Goal: Task Accomplishment & Management: Manage account settings

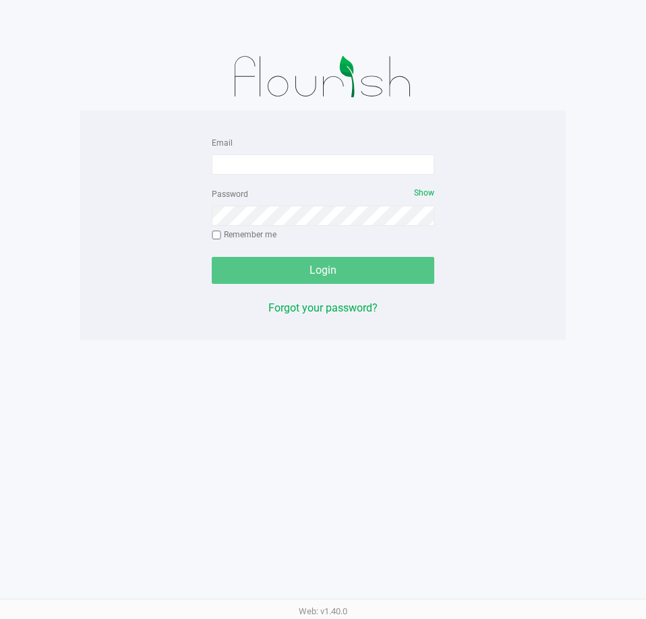
click at [256, 150] on div "Email" at bounding box center [323, 154] width 223 height 40
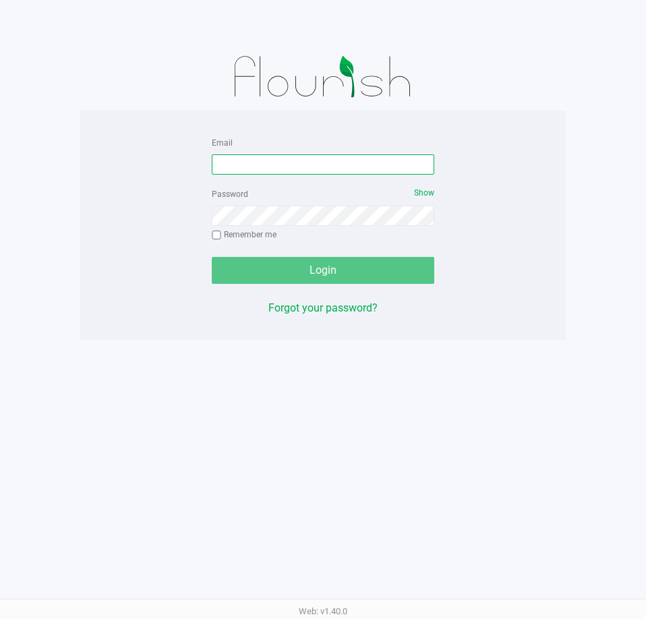
click at [257, 161] on input "Email" at bounding box center [323, 165] width 223 height 20
type input "[EMAIL_ADDRESS][DOMAIN_NAME]"
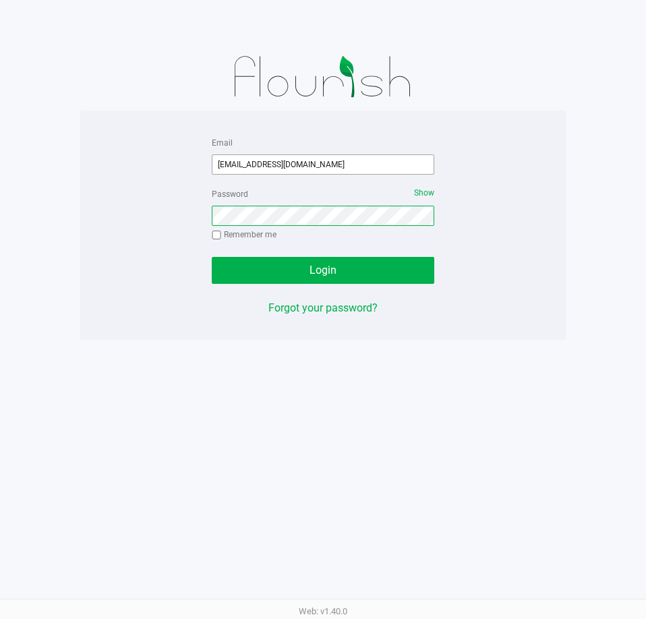
click at [212, 257] on button "Login" at bounding box center [323, 270] width 223 height 27
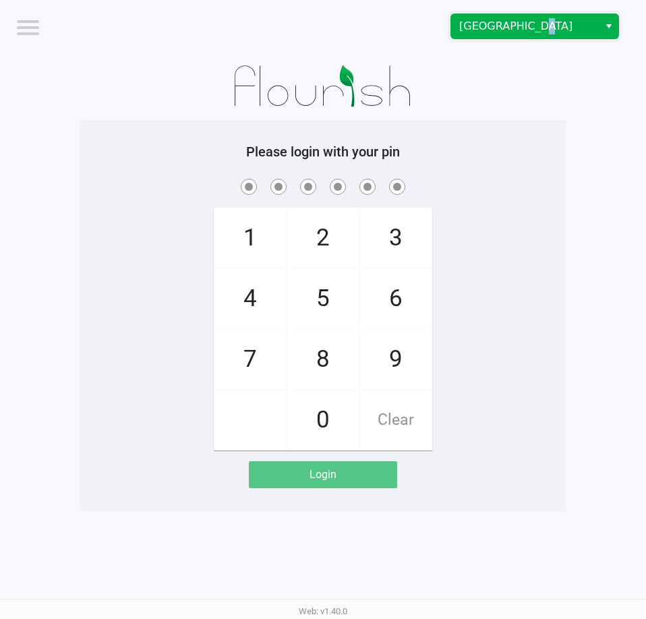
click at [534, 34] on span "[GEOGRAPHIC_DATA]" at bounding box center [525, 26] width 148 height 24
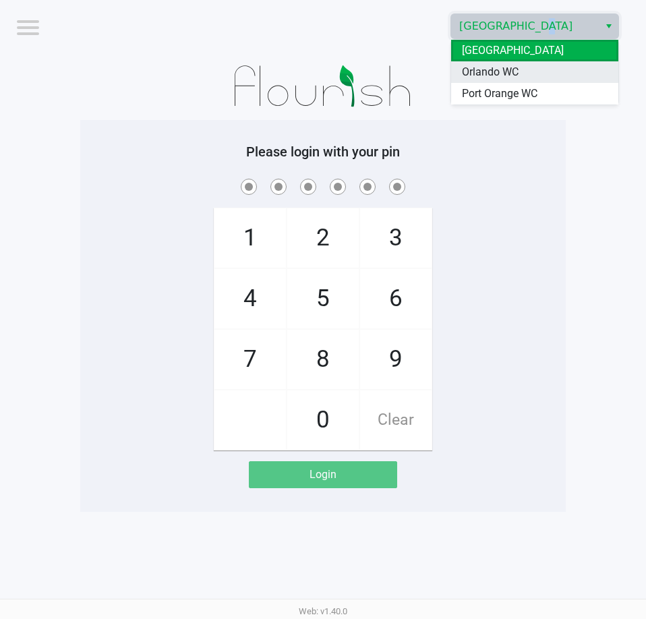
click at [520, 70] on li "Orlando WC" at bounding box center [534, 72] width 167 height 22
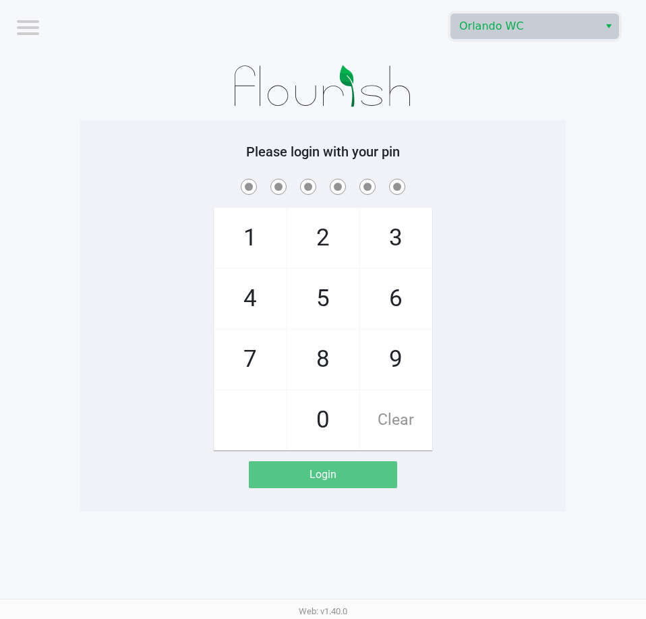
click at [538, 161] on div "Please login with your pin 1 4 7 2 5 8 0 3 6 9 Clear Login" at bounding box center [323, 316] width 486 height 345
checkbox input "true"
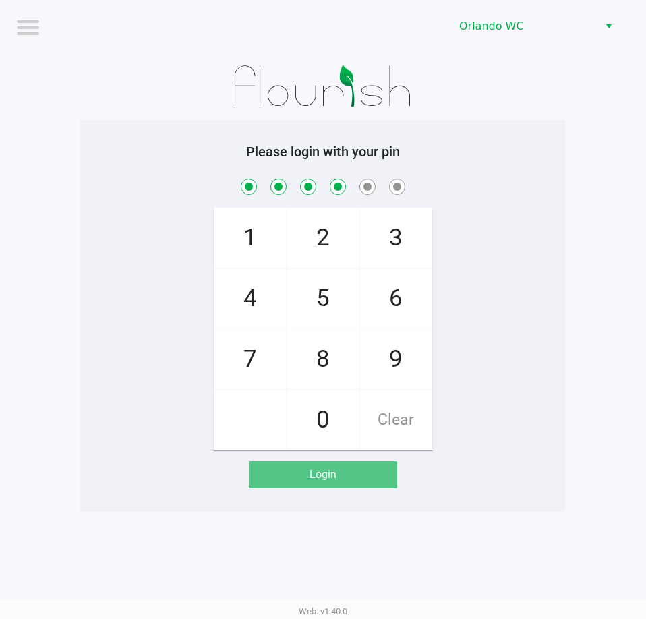
checkbox input "true"
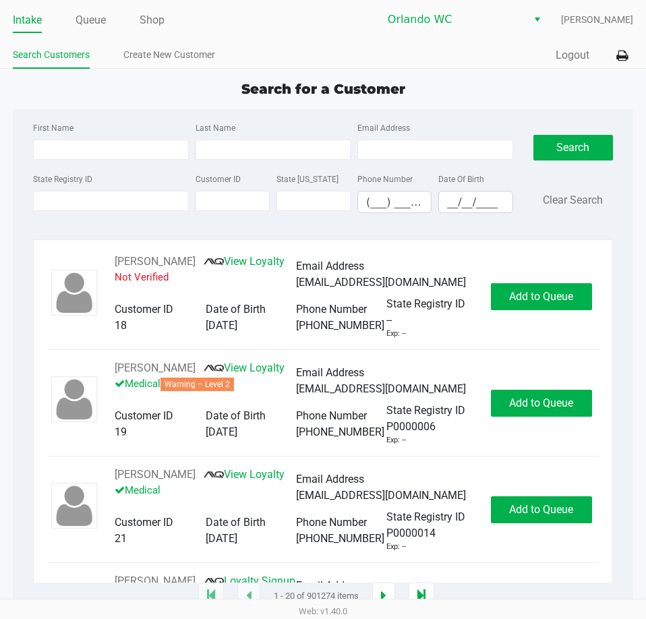
drag, startPoint x: 103, startPoint y: 15, endPoint x: 103, endPoint y: 36, distance: 21.6
click at [103, 15] on link "Queue" at bounding box center [91, 20] width 30 height 19
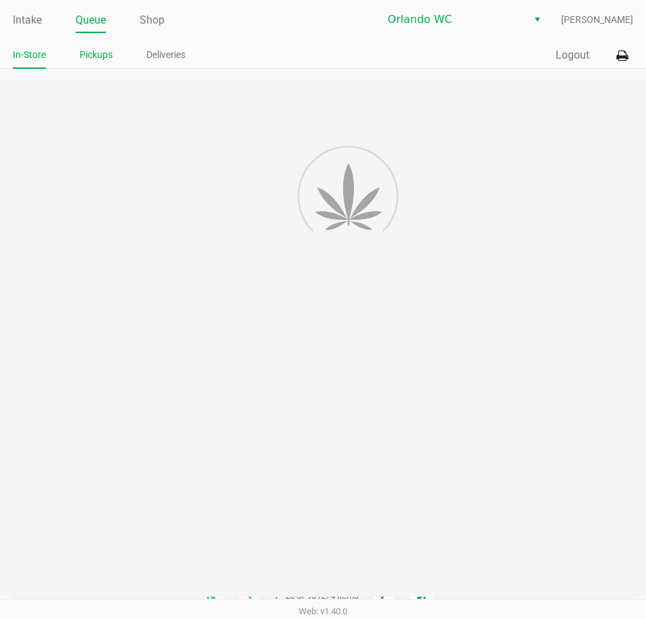
click at [101, 52] on link "Pickups" at bounding box center [96, 55] width 33 height 17
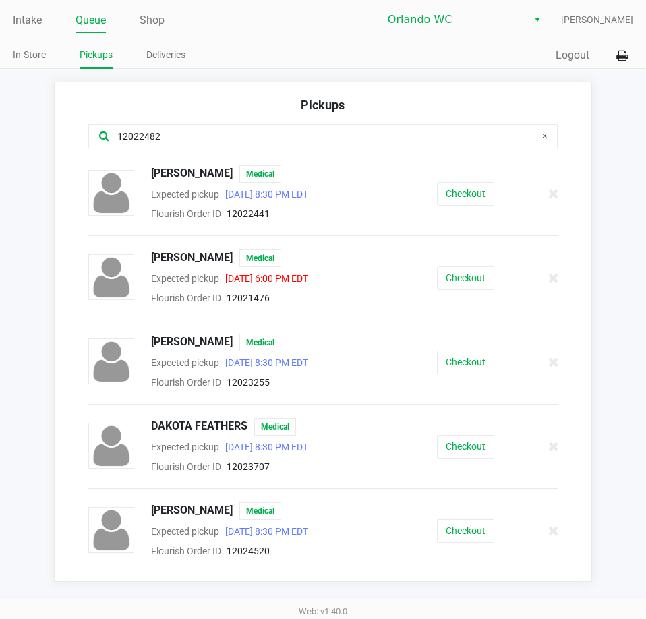
type input "12022482"
drag, startPoint x: 377, startPoint y: 95, endPoint x: 390, endPoint y: 111, distance: 21.1
click at [377, 92] on div "Pickups 12022482 [PERSON_NAME] Medical Expected pickup [DATE] 8:30 PM EDT Flour…" at bounding box center [323, 332] width 538 height 501
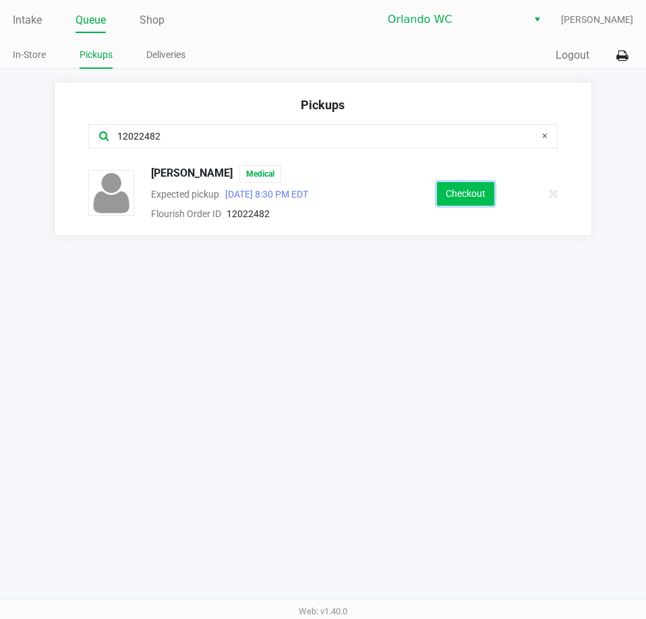
click at [440, 205] on button "Checkout" at bounding box center [465, 194] width 57 height 24
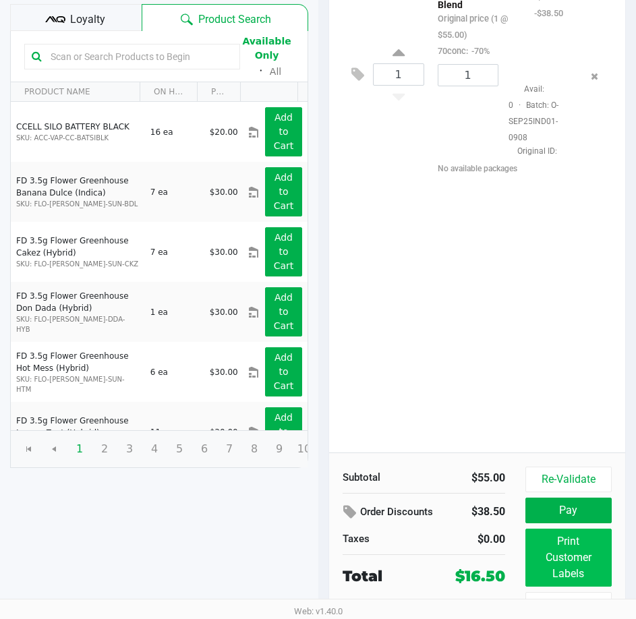
scroll to position [171, 0]
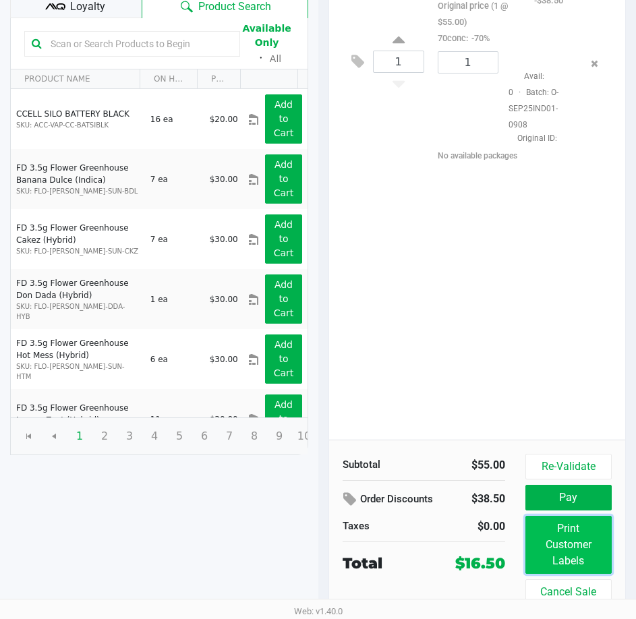
click at [575, 555] on button "Print Customer Labels" at bounding box center [569, 545] width 86 height 58
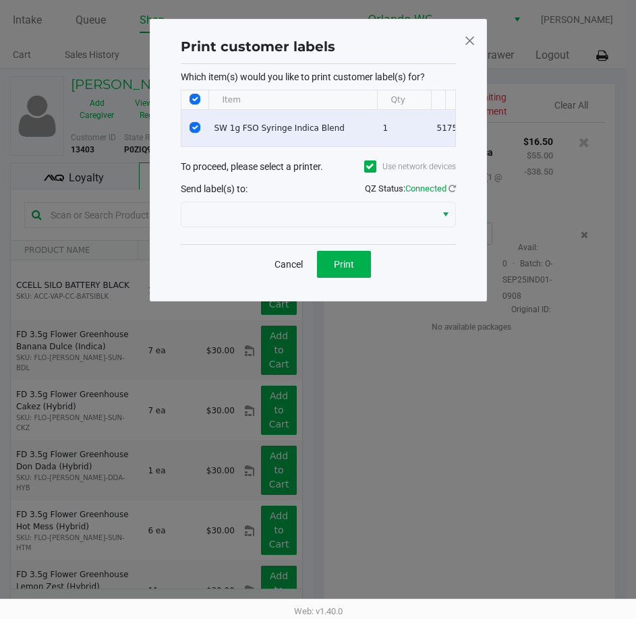
scroll to position [0, 0]
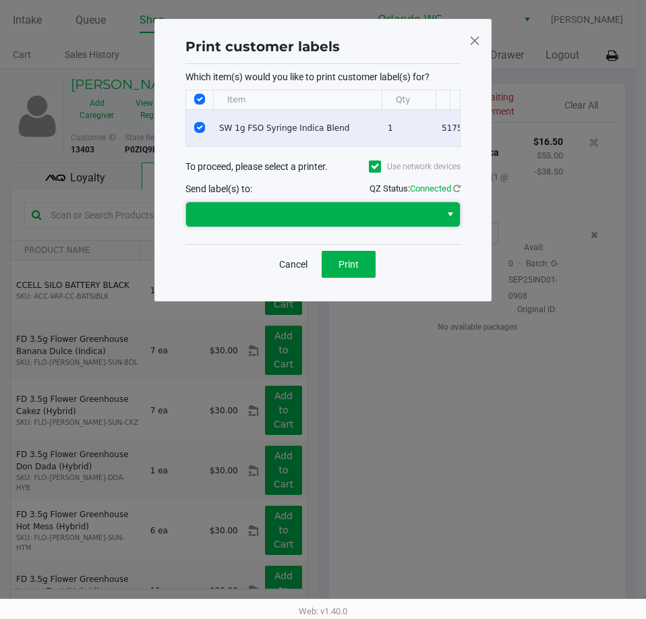
click at [347, 219] on span at bounding box center [313, 214] width 238 height 16
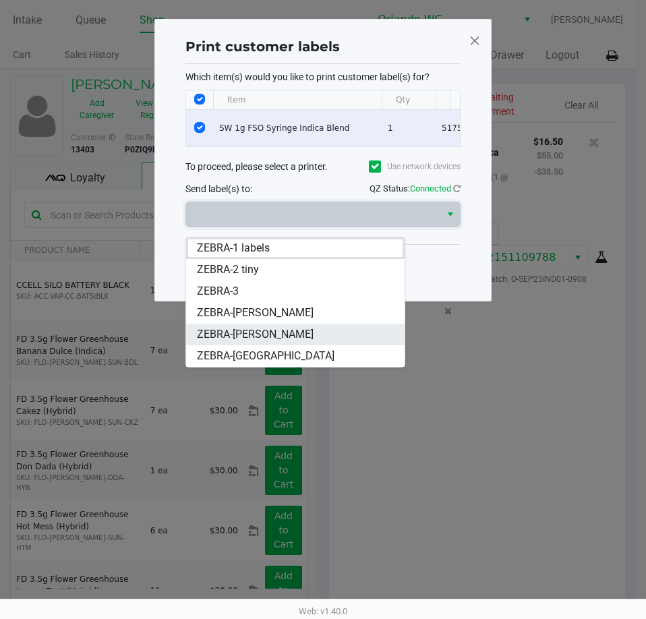
click at [290, 331] on span "ZEBRA-[PERSON_NAME]" at bounding box center [255, 335] width 117 height 16
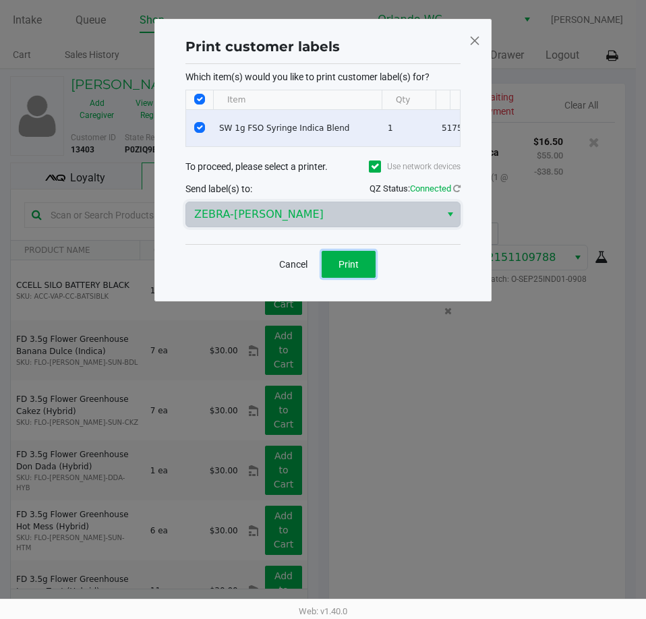
click at [348, 278] on button "Print" at bounding box center [349, 264] width 54 height 27
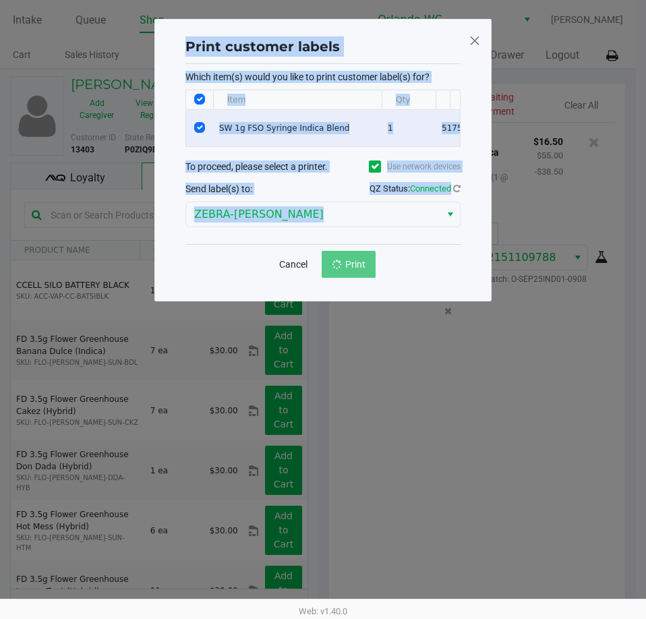
drag, startPoint x: 401, startPoint y: 395, endPoint x: 521, endPoint y: 413, distance: 121.5
click at [412, 395] on ngb-modal-window "Print customer labels Which item(s) would you like to print customer label(s) f…" at bounding box center [323, 309] width 646 height 619
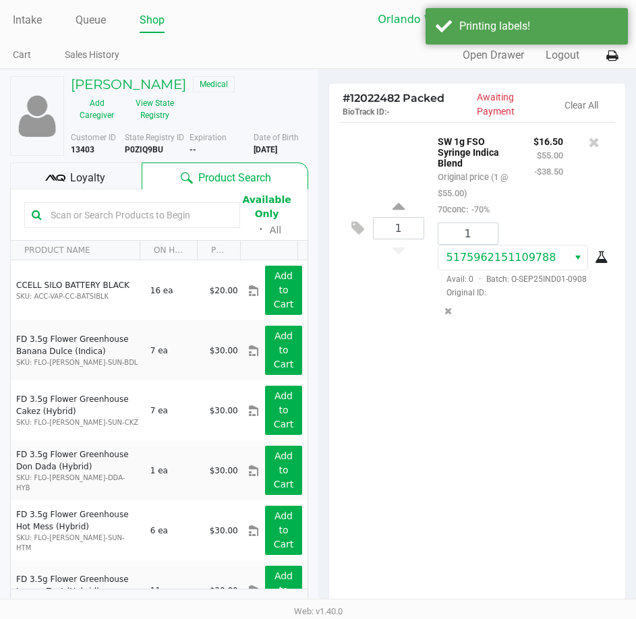
scroll to position [171, 0]
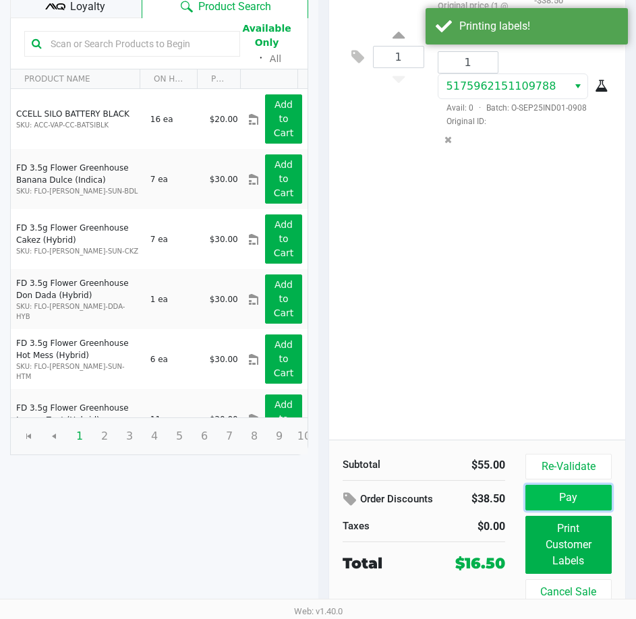
click at [588, 492] on button "Pay" at bounding box center [569, 498] width 86 height 26
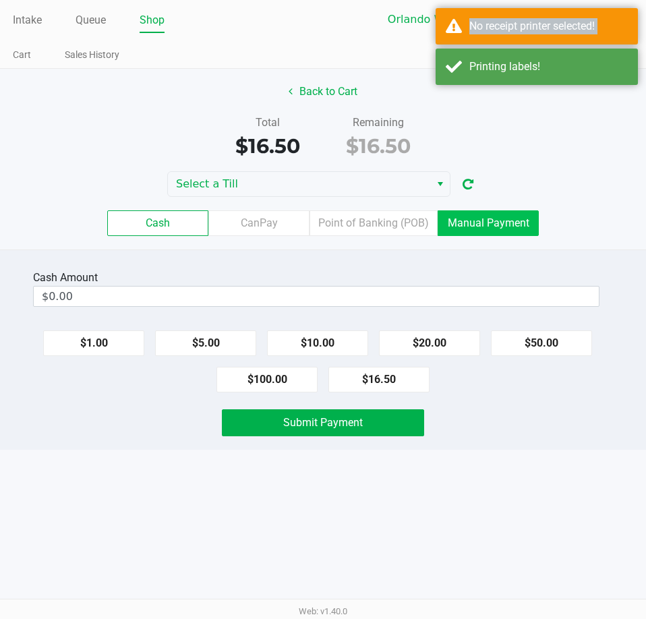
click at [514, 211] on label "Manual Payment" at bounding box center [488, 224] width 101 height 26
click at [0, 0] on 8 "Manual Payment" at bounding box center [0, 0] width 0 height 0
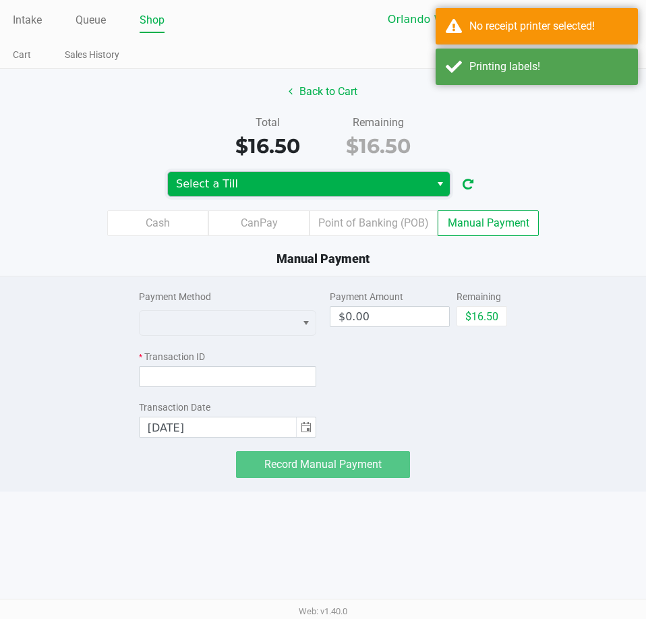
click at [323, 188] on span "Select a Till" at bounding box center [299, 184] width 246 height 16
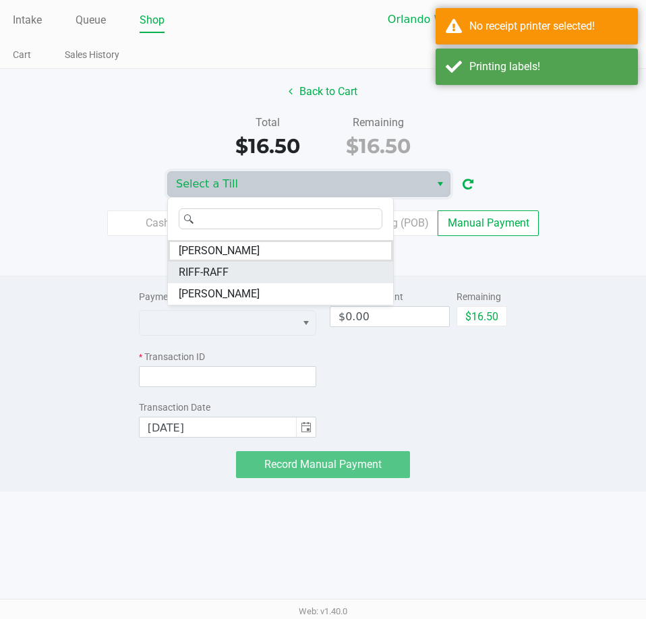
click at [222, 267] on span "RIFF-RAFF" at bounding box center [204, 273] width 50 height 16
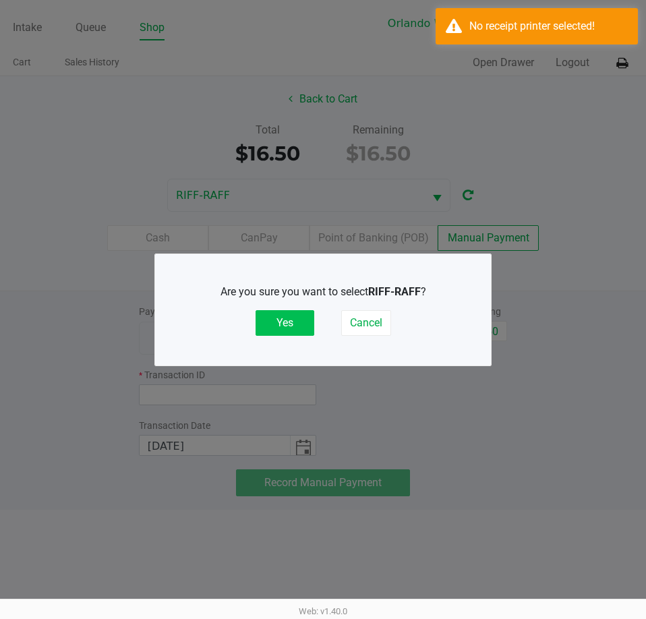
click at [298, 317] on button "Yes" at bounding box center [285, 323] width 59 height 26
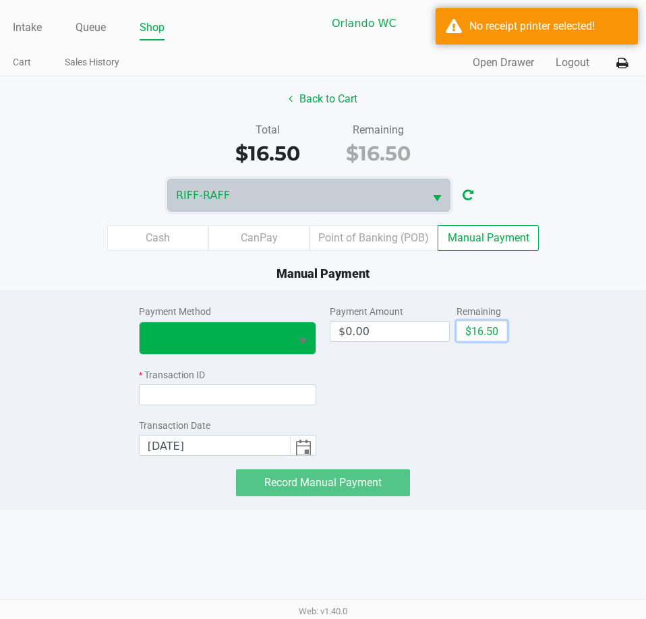
drag, startPoint x: 481, startPoint y: 337, endPoint x: 271, endPoint y: 330, distance: 210.6
click at [480, 337] on button "$16.50" at bounding box center [482, 331] width 51 height 20
type input "$16.50"
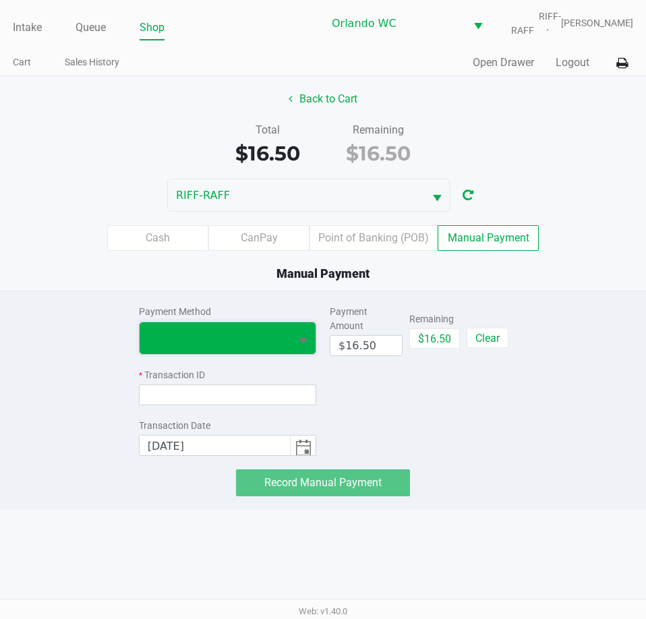
drag, startPoint x: 268, startPoint y: 330, endPoint x: 235, endPoint y: 338, distance: 33.4
click at [267, 330] on span at bounding box center [215, 338] width 134 height 16
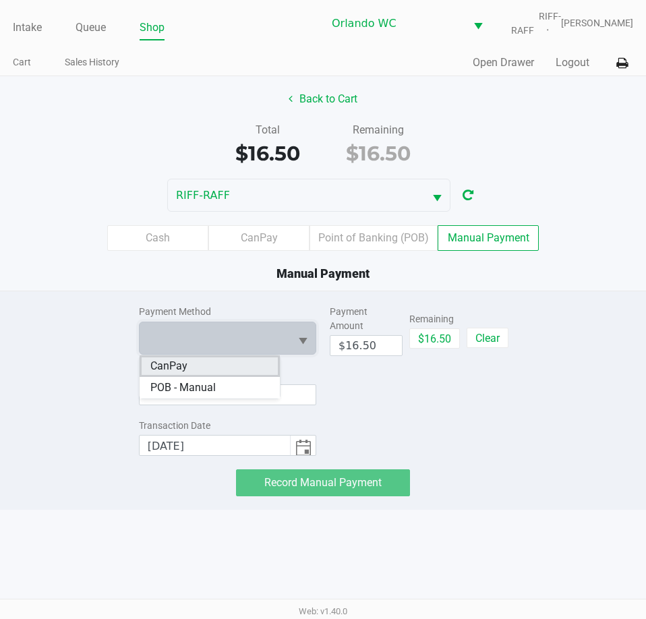
click at [184, 359] on span "CanPay" at bounding box center [168, 366] width 37 height 16
click at [622, 70] on button at bounding box center [622, 63] width 22 height 25
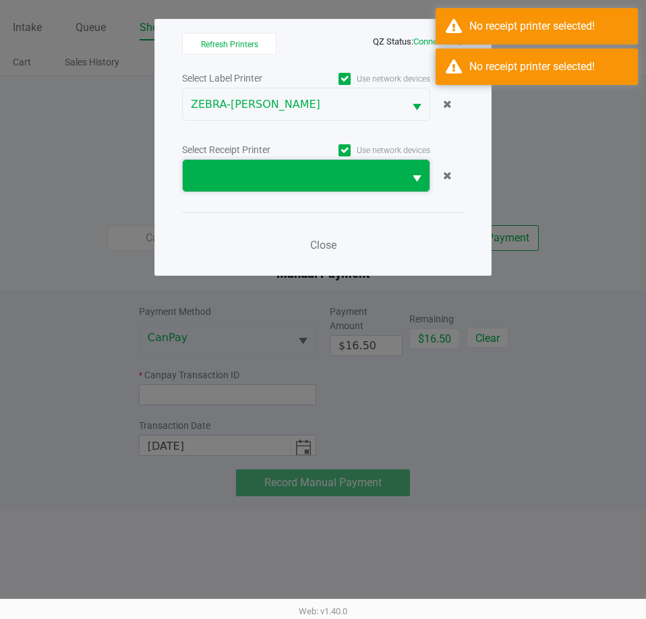
click at [295, 180] on span at bounding box center [293, 176] width 205 height 16
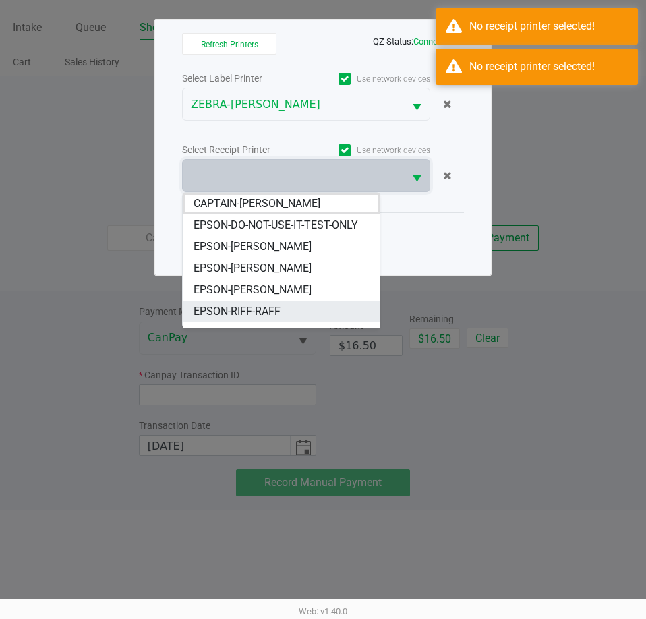
click at [249, 316] on span "EPSON-RIFF-RAFF" at bounding box center [237, 312] width 87 height 16
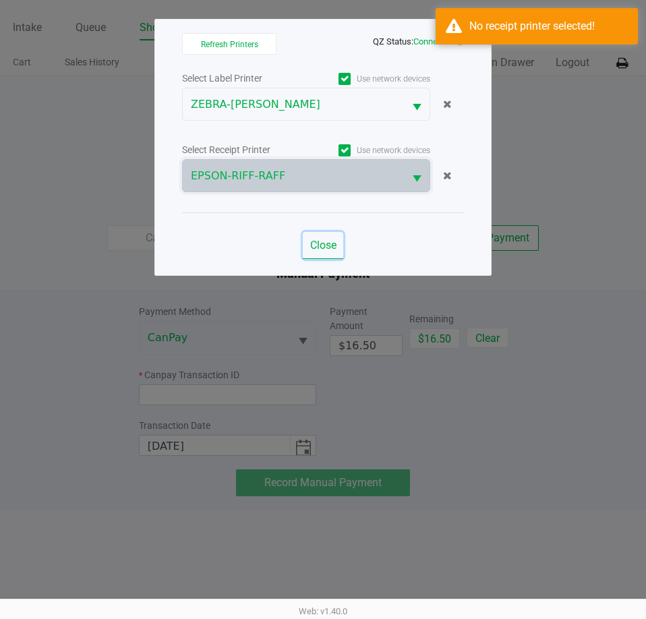
click at [325, 246] on span "Close" at bounding box center [323, 245] width 26 height 13
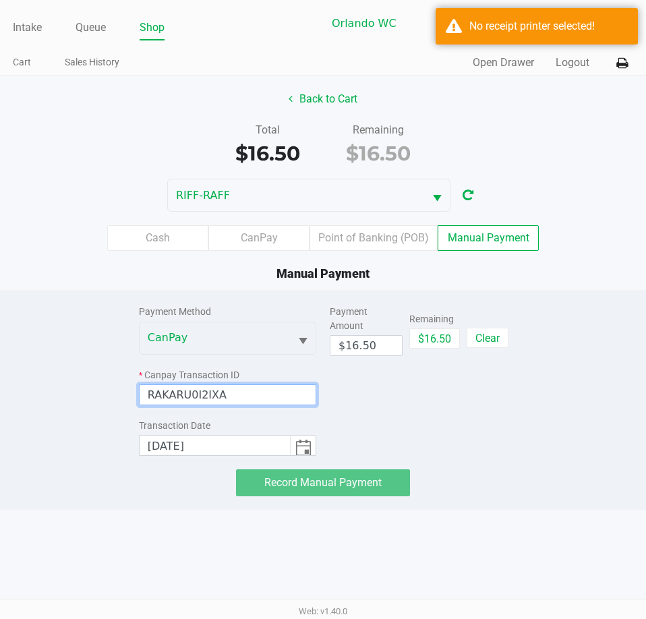
type input "RAKARU0I2IXA"
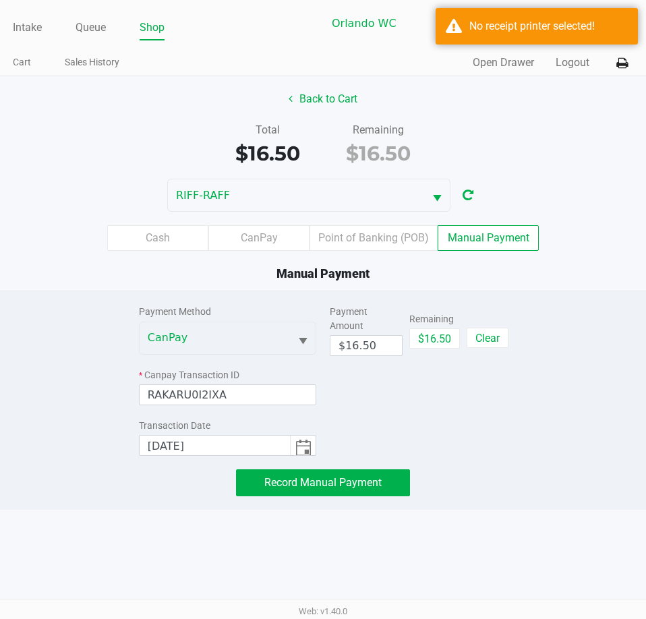
click at [516, 437] on div "Payment Method CanPay * Canpay Transaction ID RAKARU0I2IXA Transaction Date [DA…" at bounding box center [323, 394] width 389 height 205
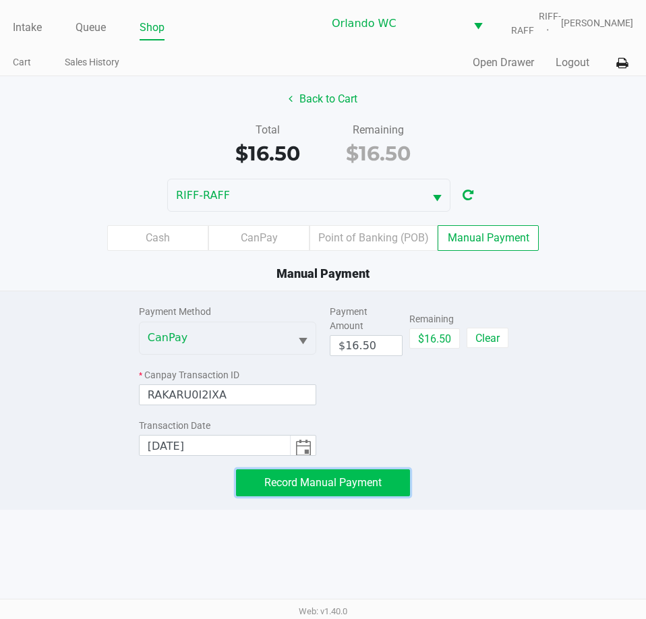
drag, startPoint x: 381, startPoint y: 478, endPoint x: 404, endPoint y: 478, distance: 22.9
click at [383, 478] on button "Record Manual Payment" at bounding box center [323, 483] width 174 height 27
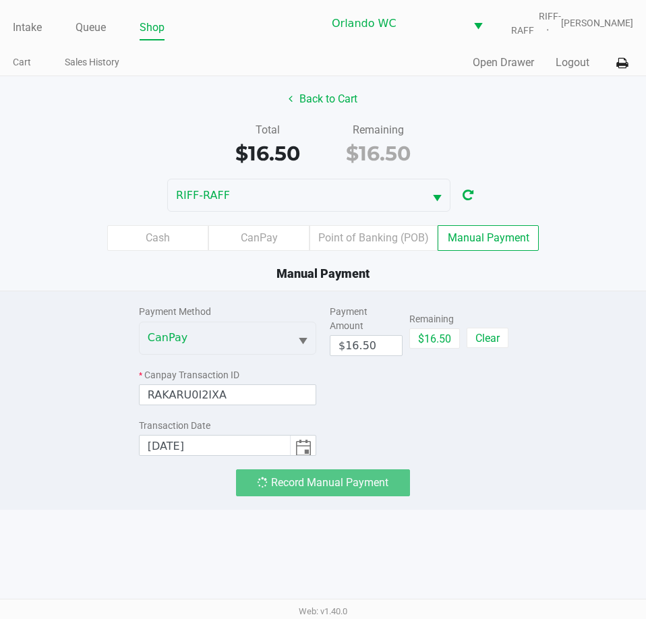
click at [599, 437] on div "Payment Method CanPay * Canpay Transaction ID RAKARU0I2IXA Transaction Date [DA…" at bounding box center [323, 394] width 667 height 205
click at [576, 427] on div "Payment Method CanPay * Canpay Transaction ID RAKARU0I2IXA Transaction Date [DA…" at bounding box center [323, 394] width 667 height 205
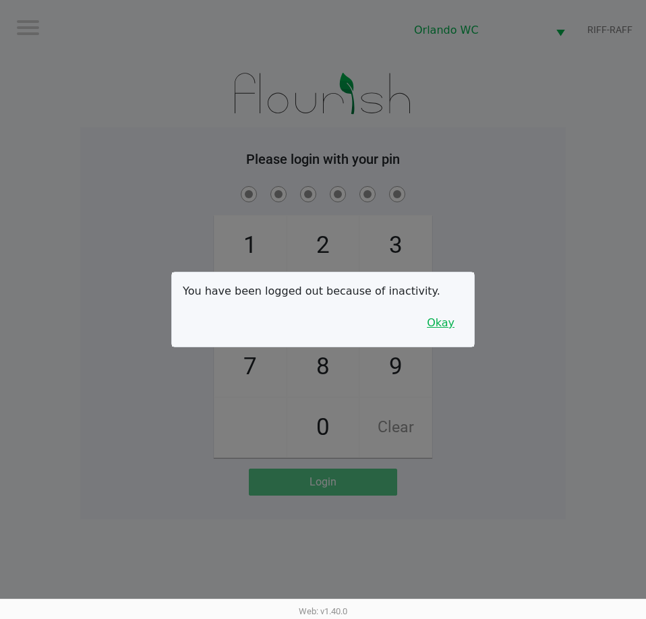
click at [443, 331] on button "Okay" at bounding box center [440, 323] width 45 height 26
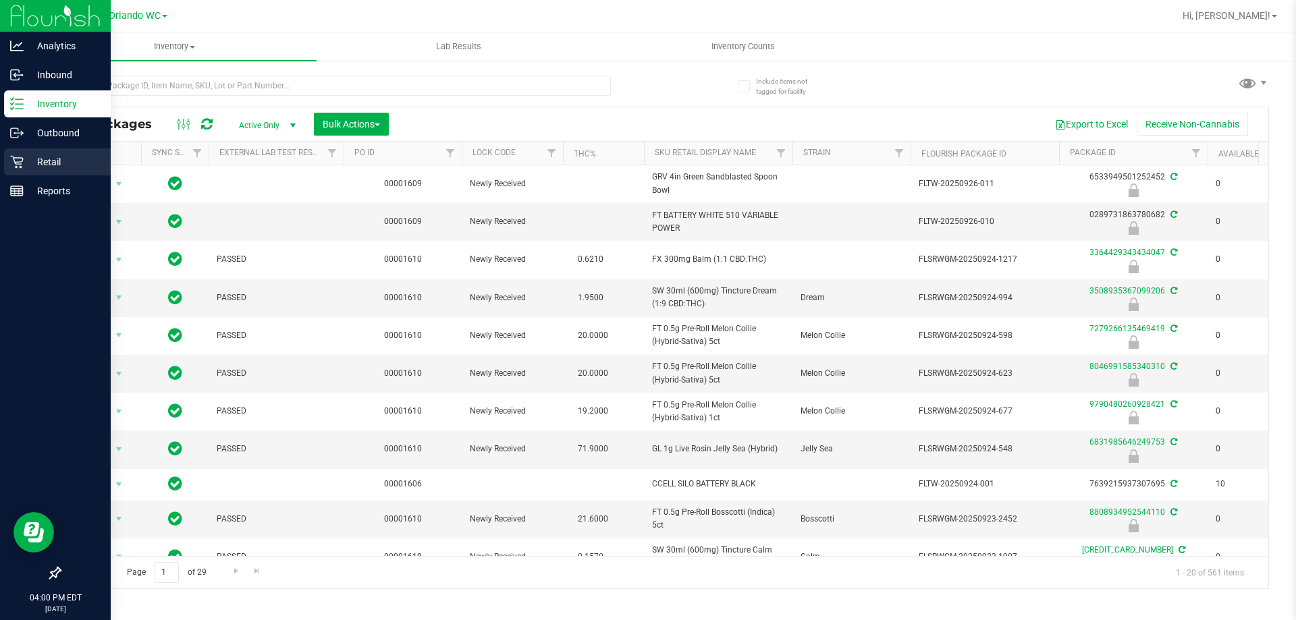
click at [22, 163] on icon at bounding box center [16, 161] width 13 height 13
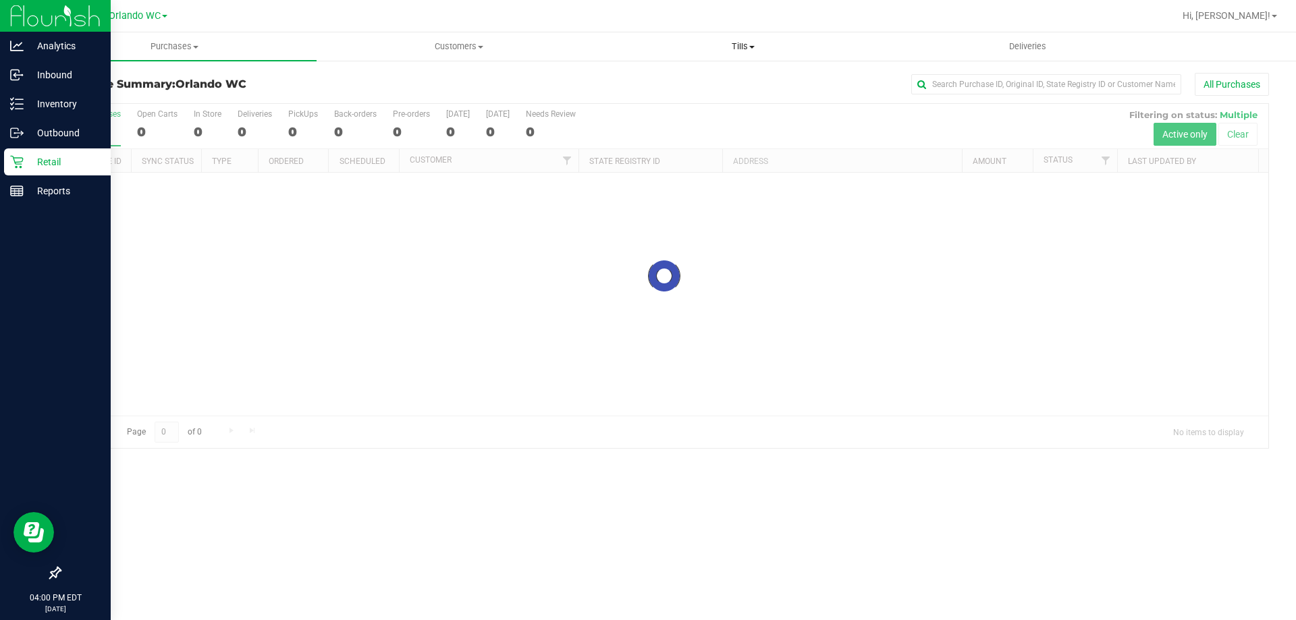
click at [717, 37] on uib-tab-heading "Tills Manage tills Reconcile e-payments" at bounding box center [742, 46] width 283 height 27
click at [690, 72] on ul "Manage tills Reconcile e-payments" at bounding box center [743, 89] width 284 height 57
click at [679, 81] on span "Manage tills" at bounding box center [646, 81] width 91 height 11
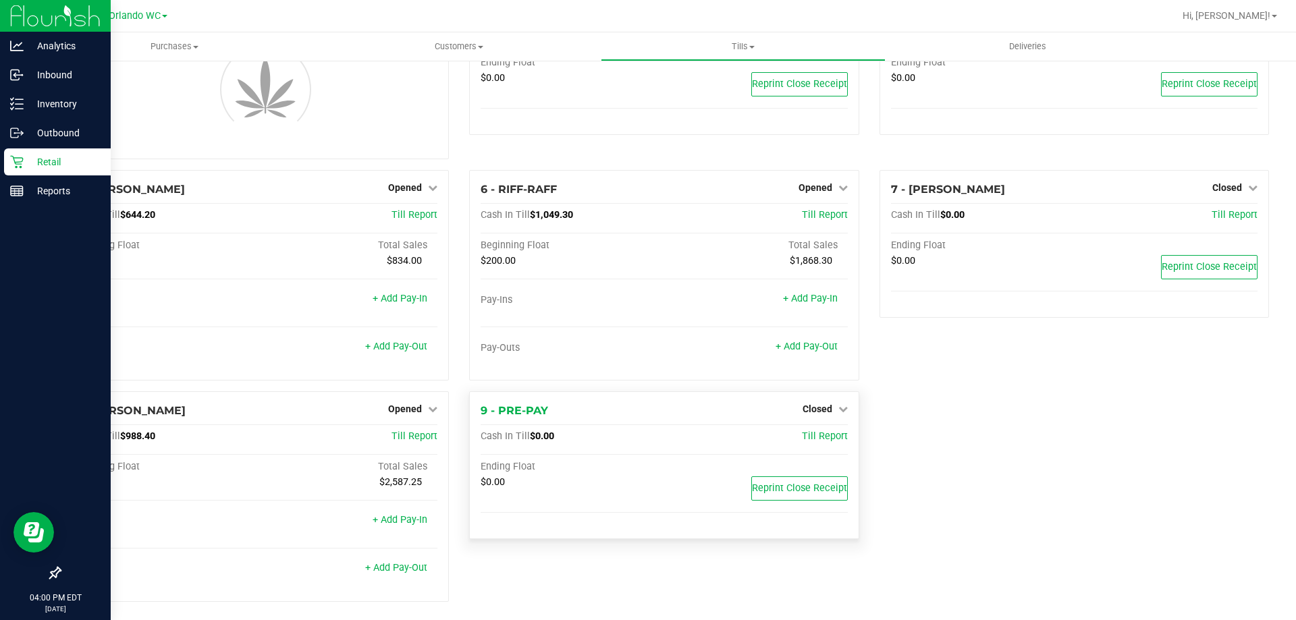
scroll to position [92, 0]
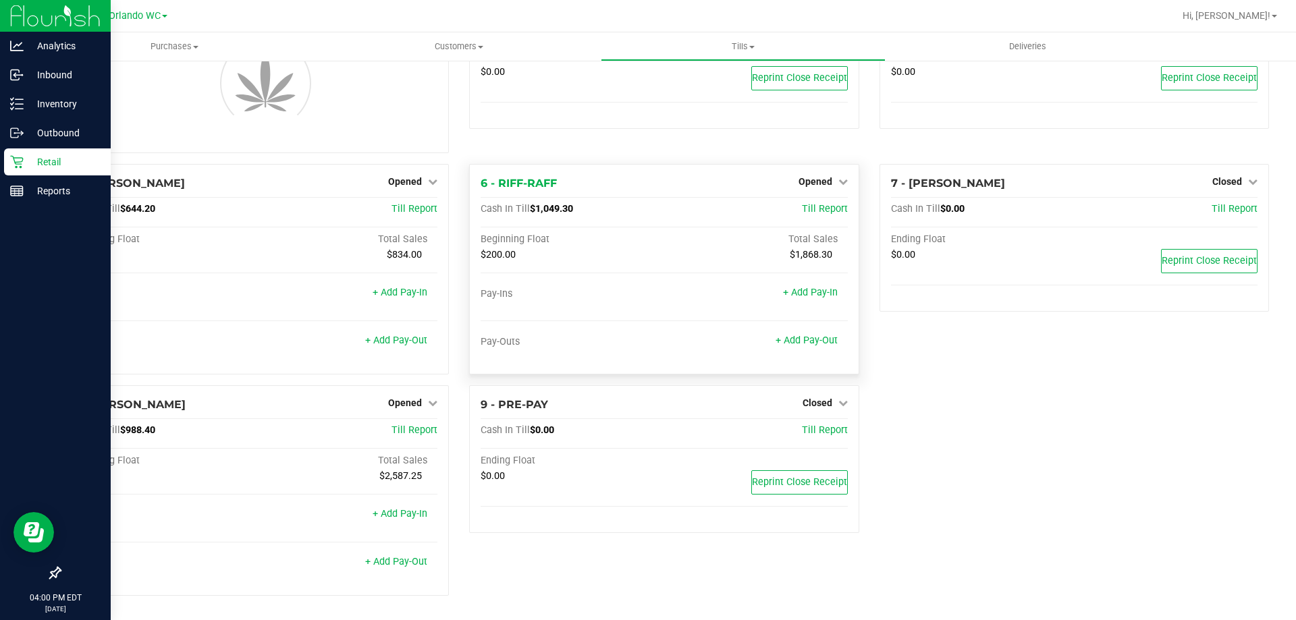
click at [655, 288] on div "Pay-Ins" at bounding box center [572, 294] width 184 height 12
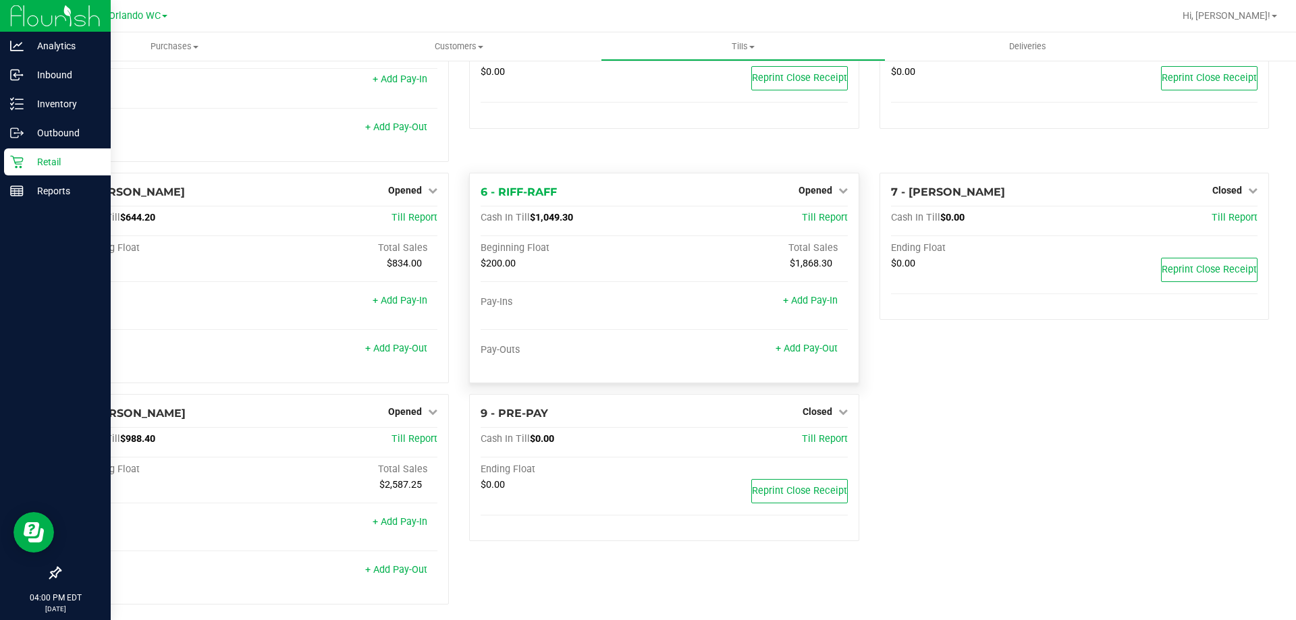
click at [792, 341] on div "+ Add Pay-Out" at bounding box center [806, 340] width 62 height 29
click at [784, 351] on link "+ Add Pay-Out" at bounding box center [806, 348] width 62 height 11
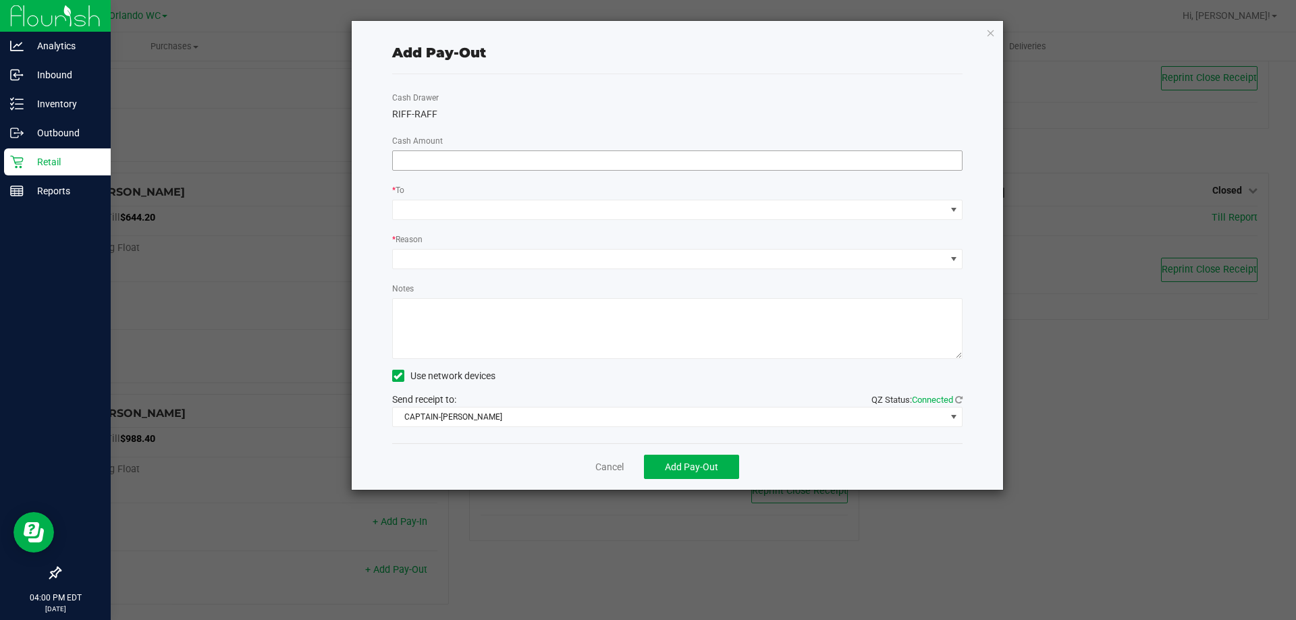
click at [607, 157] on input at bounding box center [678, 160] width 570 height 19
type input "$849.30"
click at [456, 220] on div "Cash Drawer RIFF-RAFF Cash Amount $849.30 * To * Reason Notes Use network devic…" at bounding box center [677, 258] width 571 height 369
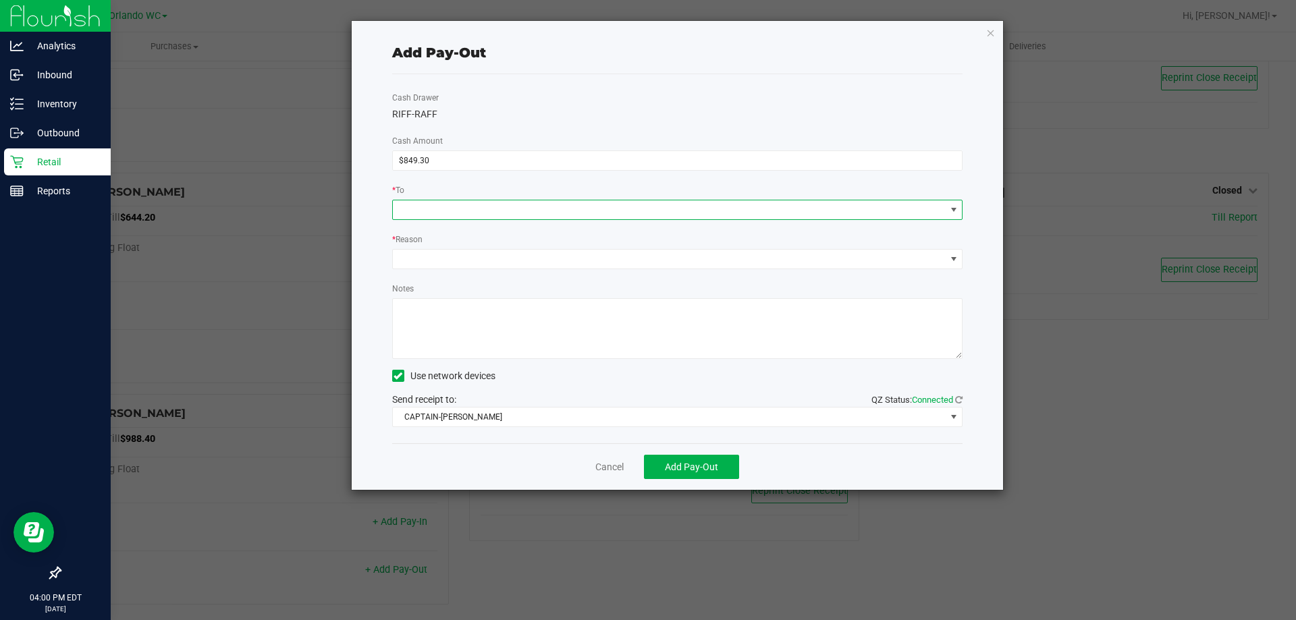
click at [459, 209] on span at bounding box center [669, 209] width 553 height 19
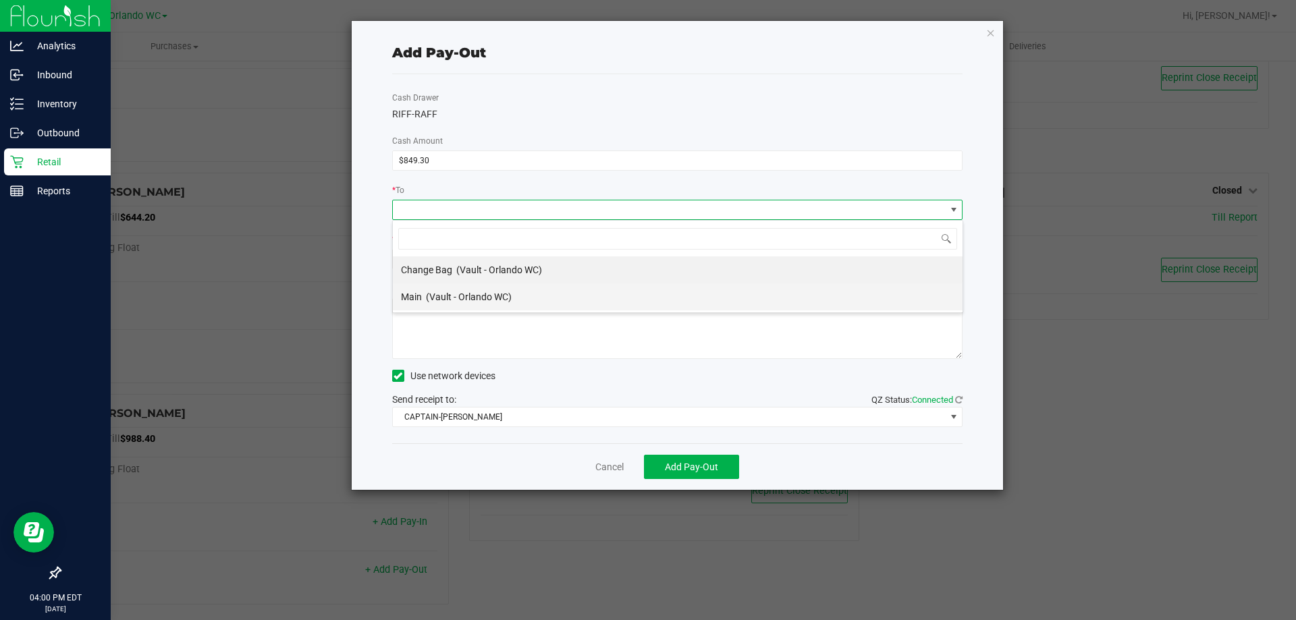
scroll to position [20, 570]
click at [431, 292] on span "(Vault - Orlando WC)" at bounding box center [469, 297] width 86 height 11
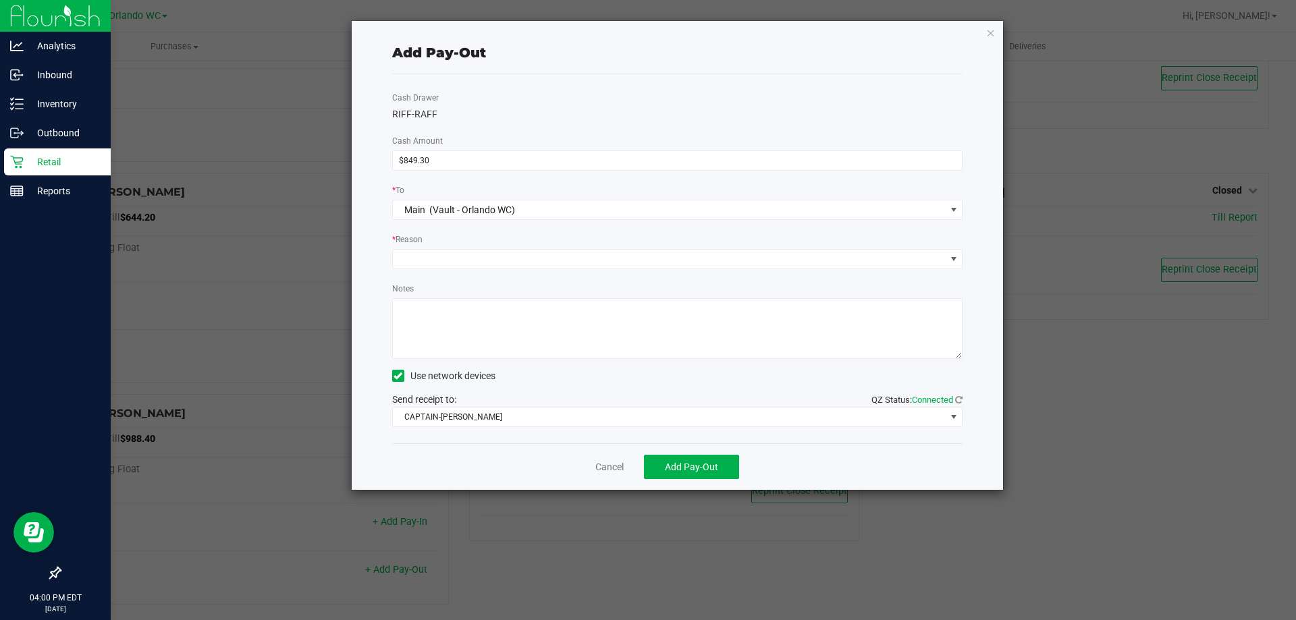
click at [436, 270] on div "Cash Drawer RIFF-RAFF Cash Amount $849.30 * To Main (Vault - Orlando WC) * Reas…" at bounding box center [677, 258] width 571 height 369
click at [442, 263] on span at bounding box center [669, 259] width 553 height 19
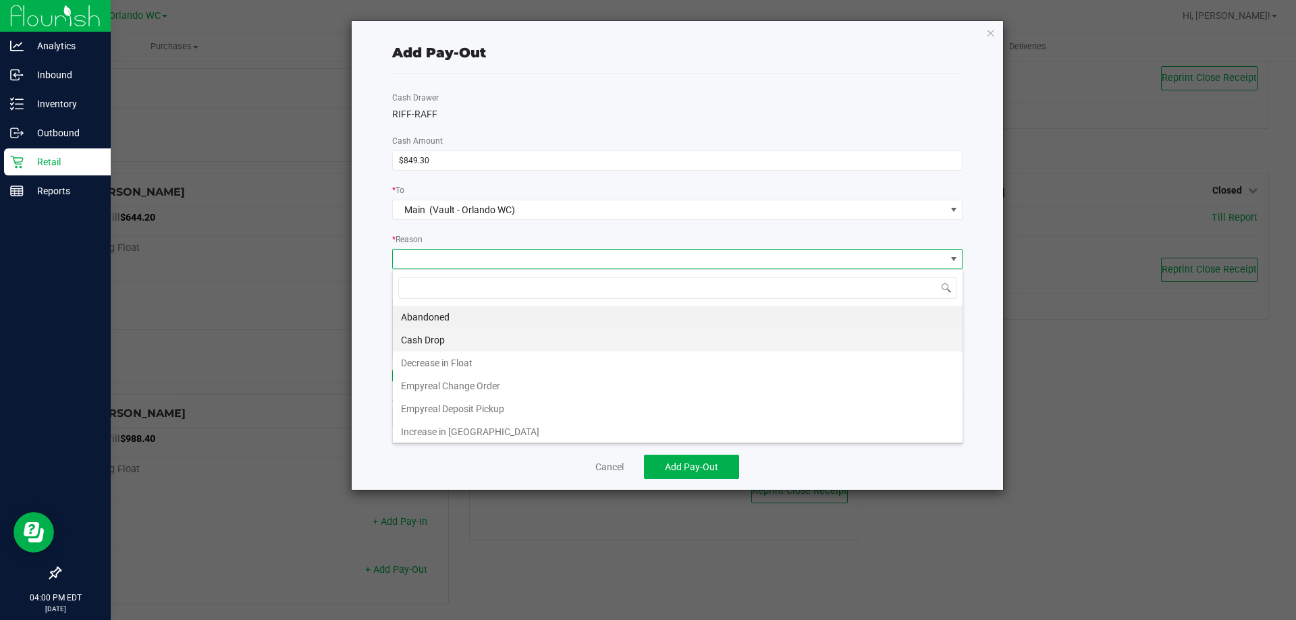
click at [455, 340] on li "Cash Drop" at bounding box center [678, 340] width 570 height 23
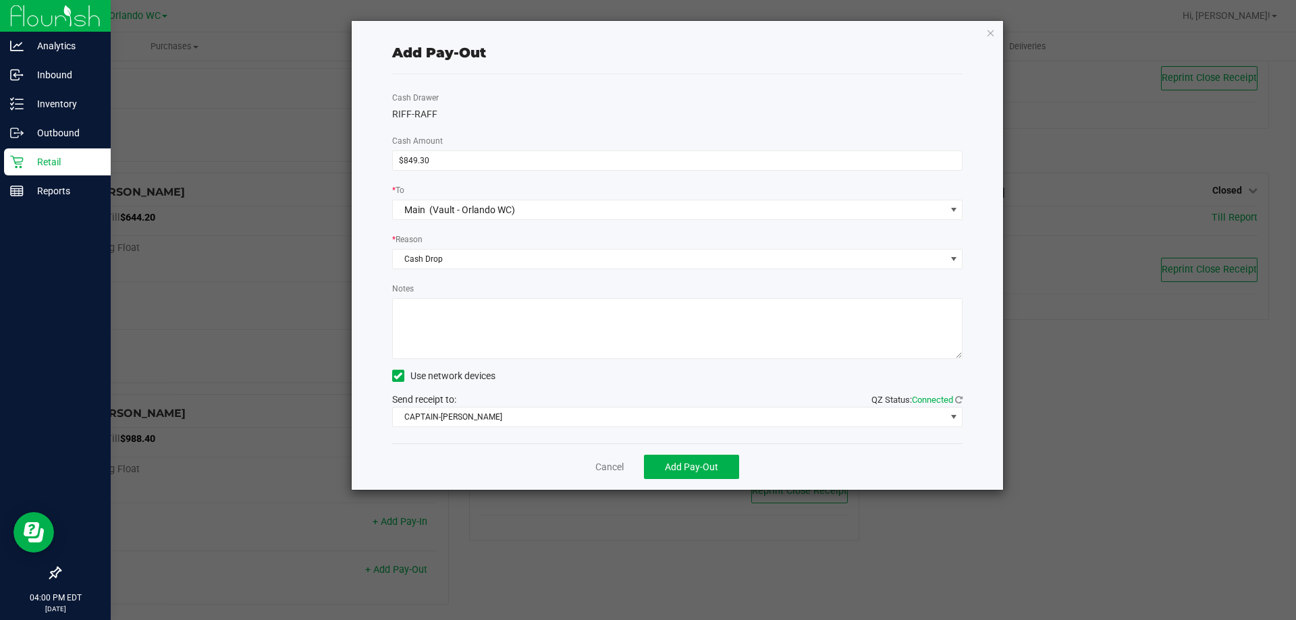
click at [470, 329] on textarea "Notes" at bounding box center [677, 328] width 571 height 61
type textarea "Rosa to Malcolm -RMatos, 9/29/2025"
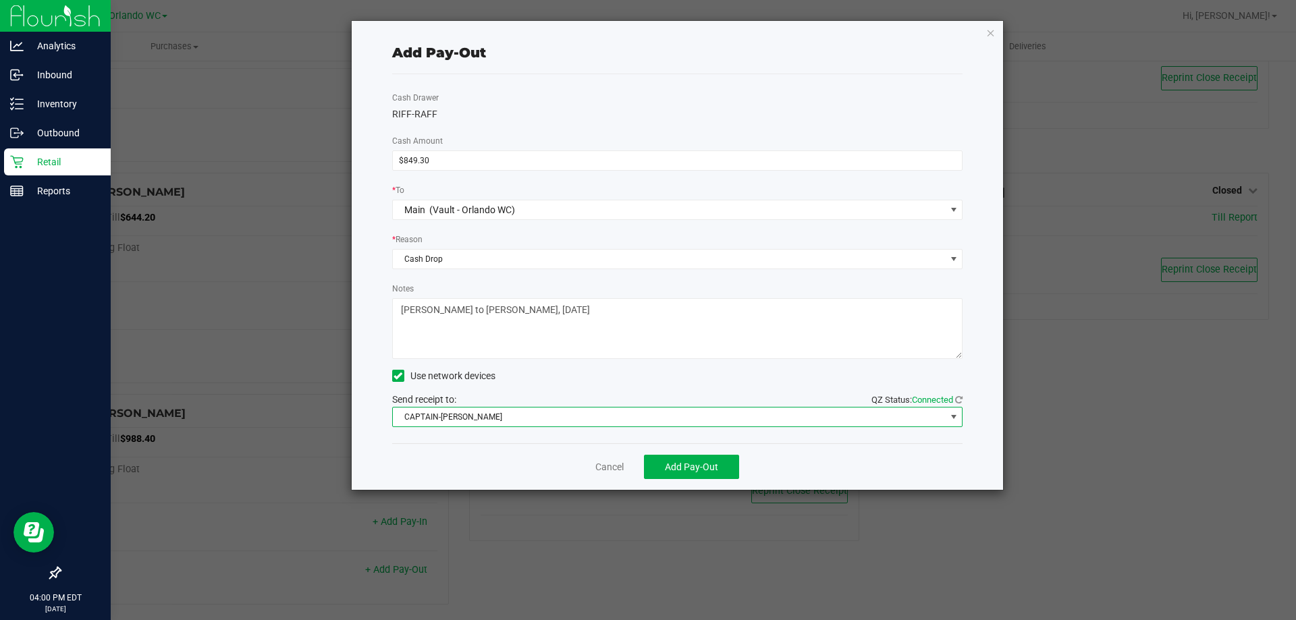
click at [612, 416] on span "CAPTAIN-[PERSON_NAME]" at bounding box center [669, 417] width 553 height 19
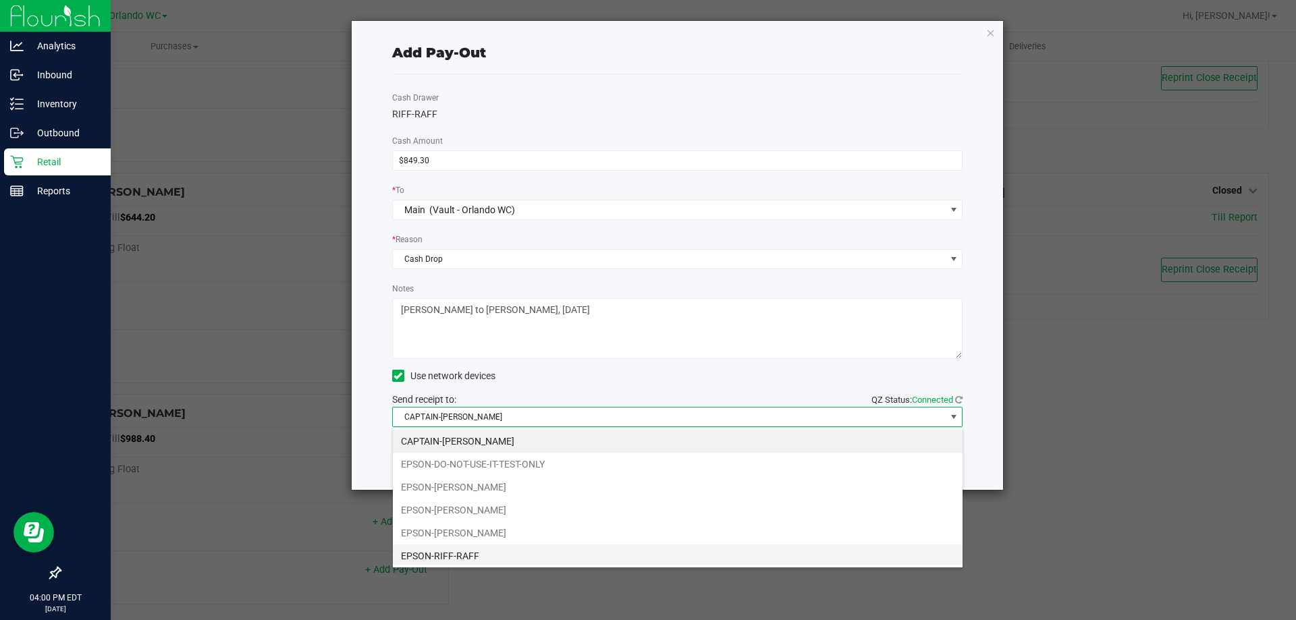
click at [484, 557] on li "EPSON-RIFF-RAFF" at bounding box center [678, 556] width 570 height 23
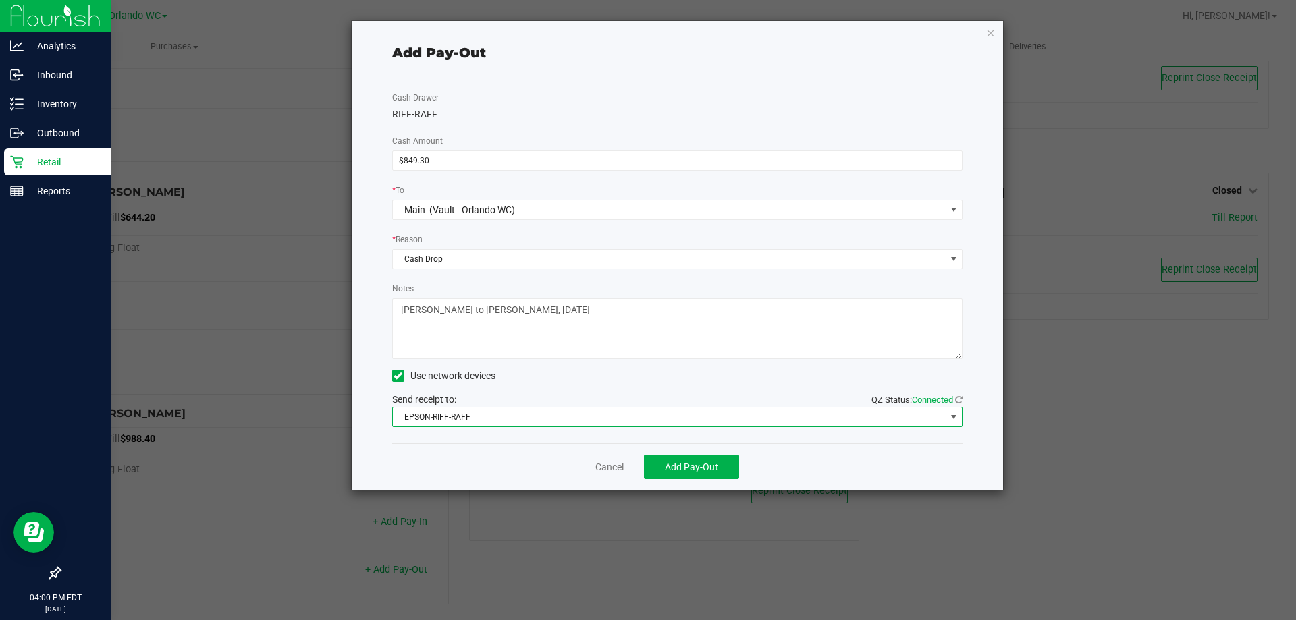
drag, startPoint x: 556, startPoint y: 418, endPoint x: 553, endPoint y: 426, distance: 9.4
click at [556, 417] on span "EPSON-RIFF-RAFF" at bounding box center [669, 417] width 553 height 19
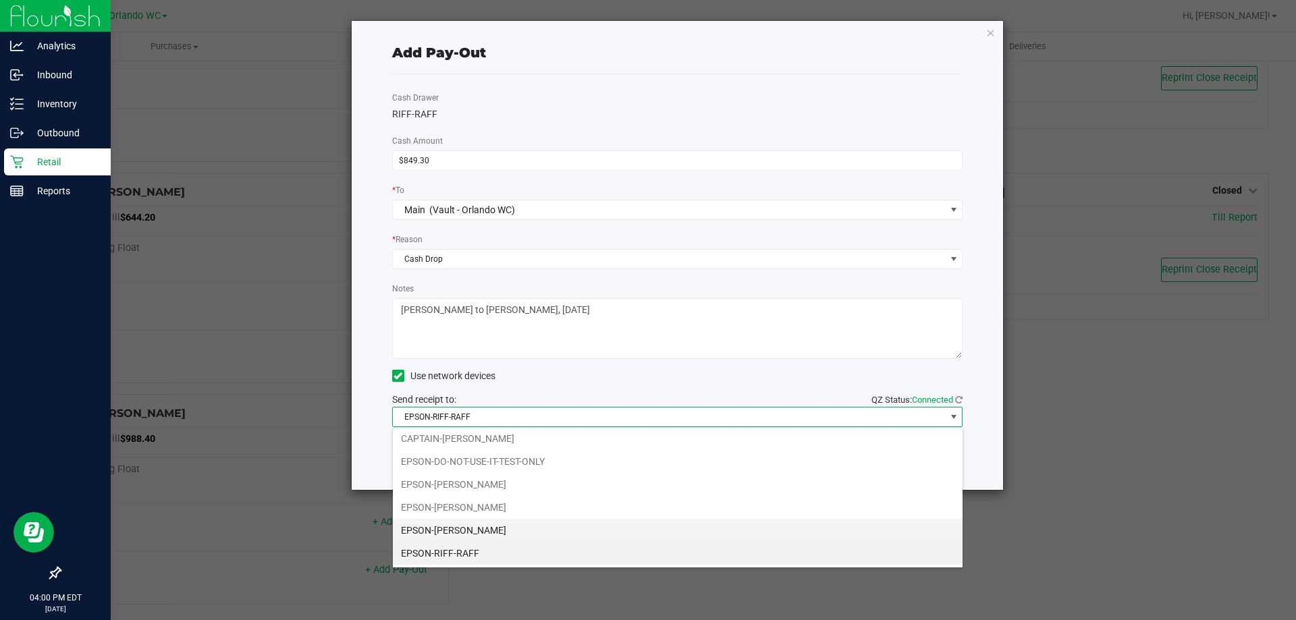
click at [497, 523] on li "EPSON-[PERSON_NAME]" at bounding box center [678, 530] width 570 height 23
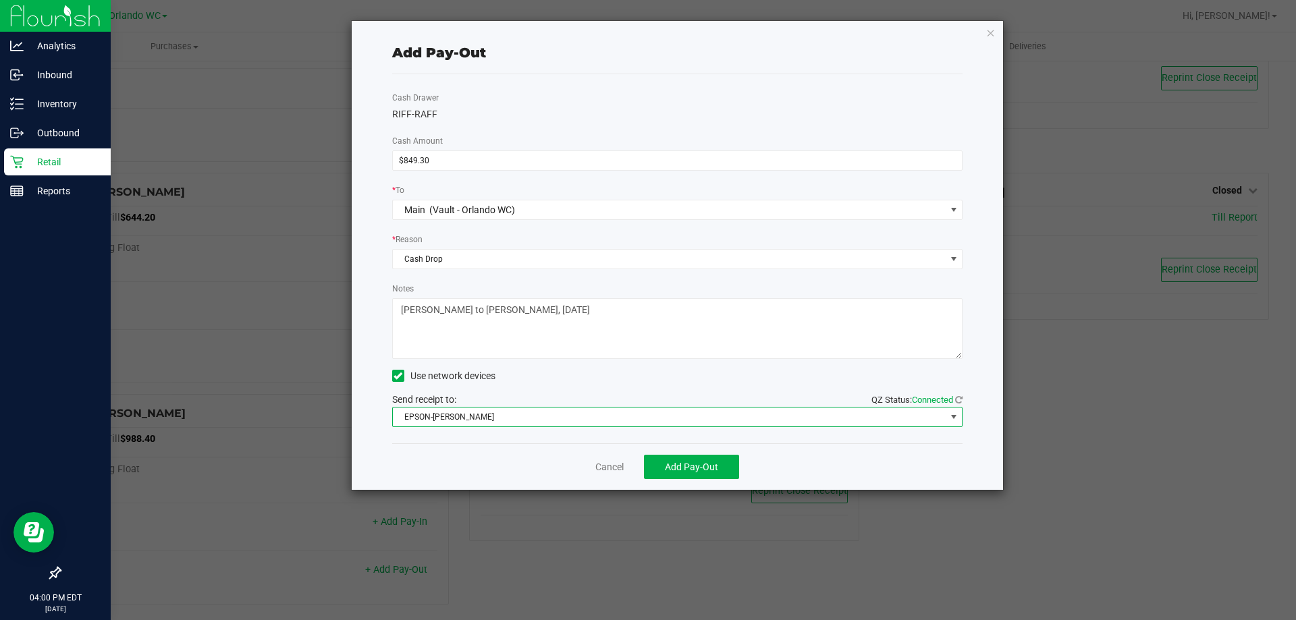
click at [493, 465] on div "Cancel Add Pay-Out" at bounding box center [677, 466] width 571 height 47
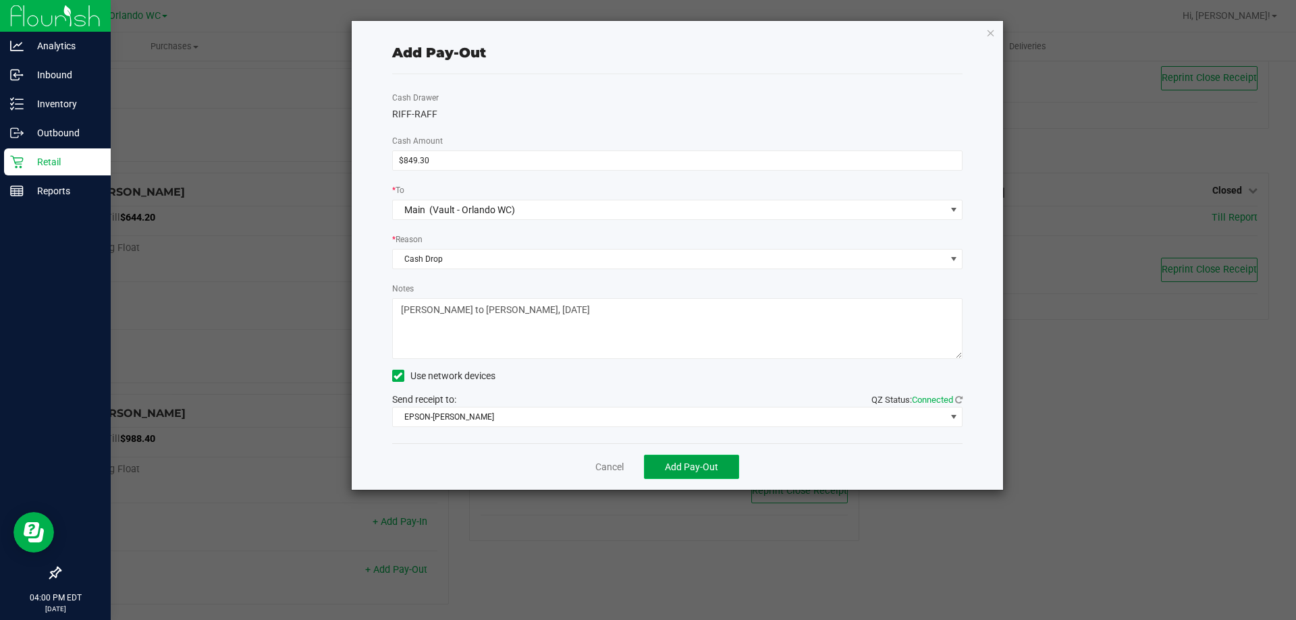
click at [711, 470] on span "Add Pay-Out" at bounding box center [691, 467] width 53 height 11
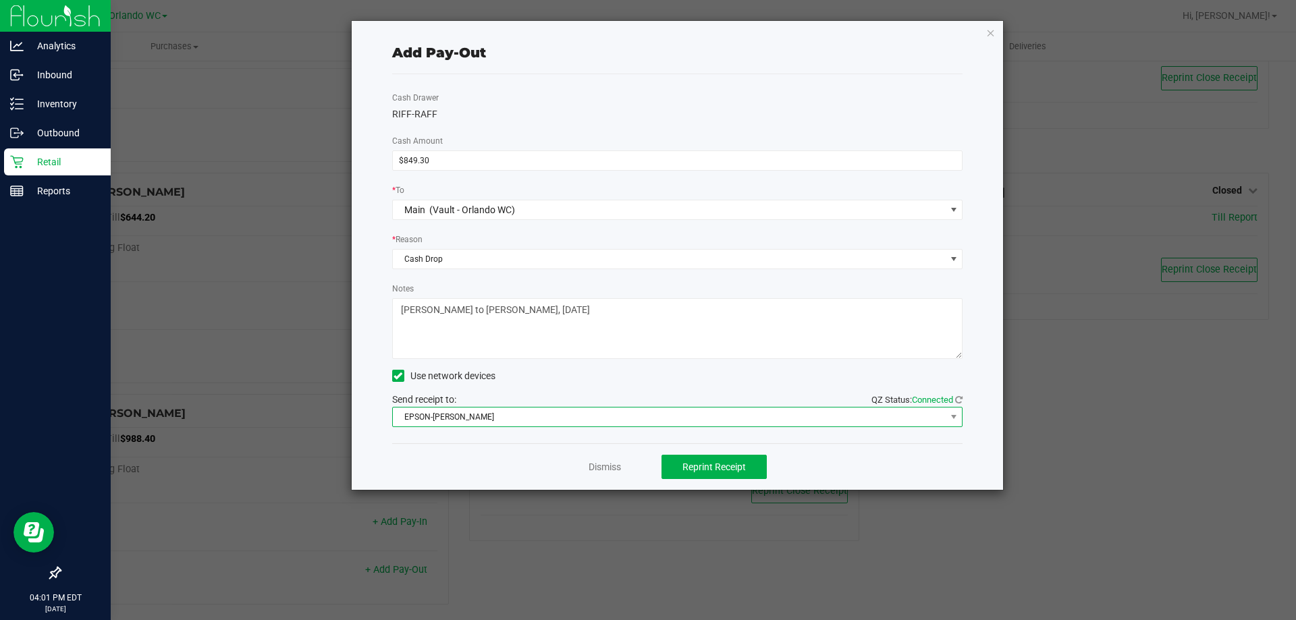
click at [590, 414] on span "EPSON-[PERSON_NAME]" at bounding box center [669, 417] width 553 height 19
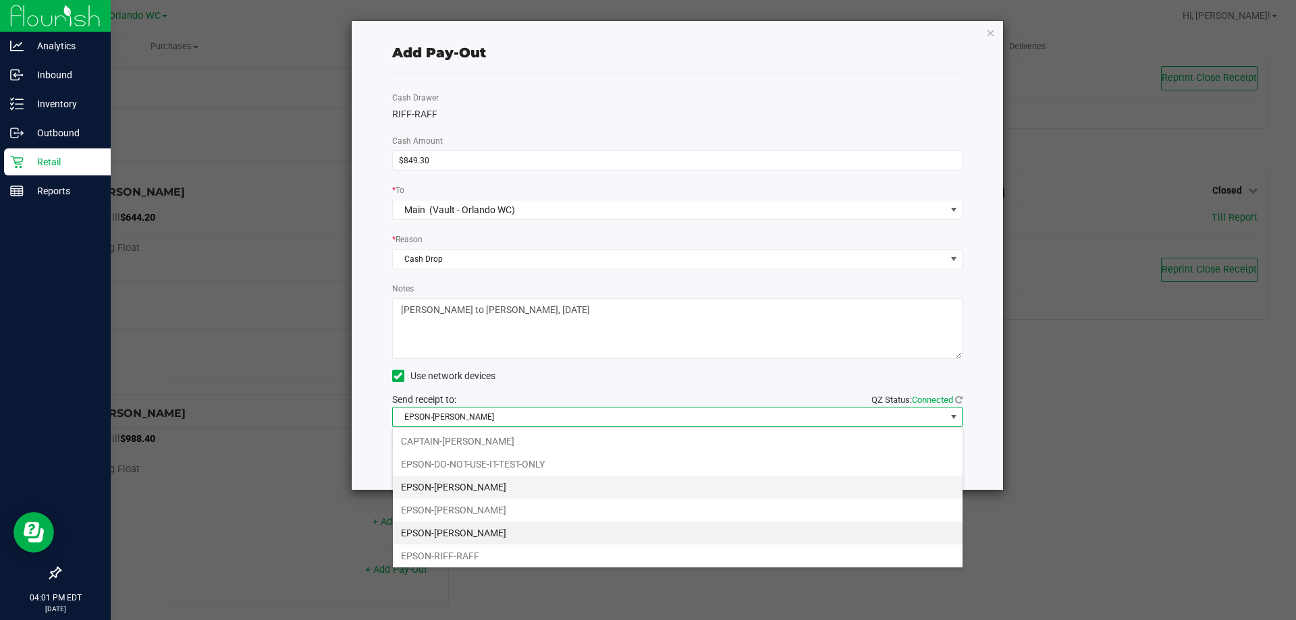
click at [477, 480] on li "EPSON-[PERSON_NAME]" at bounding box center [678, 487] width 570 height 23
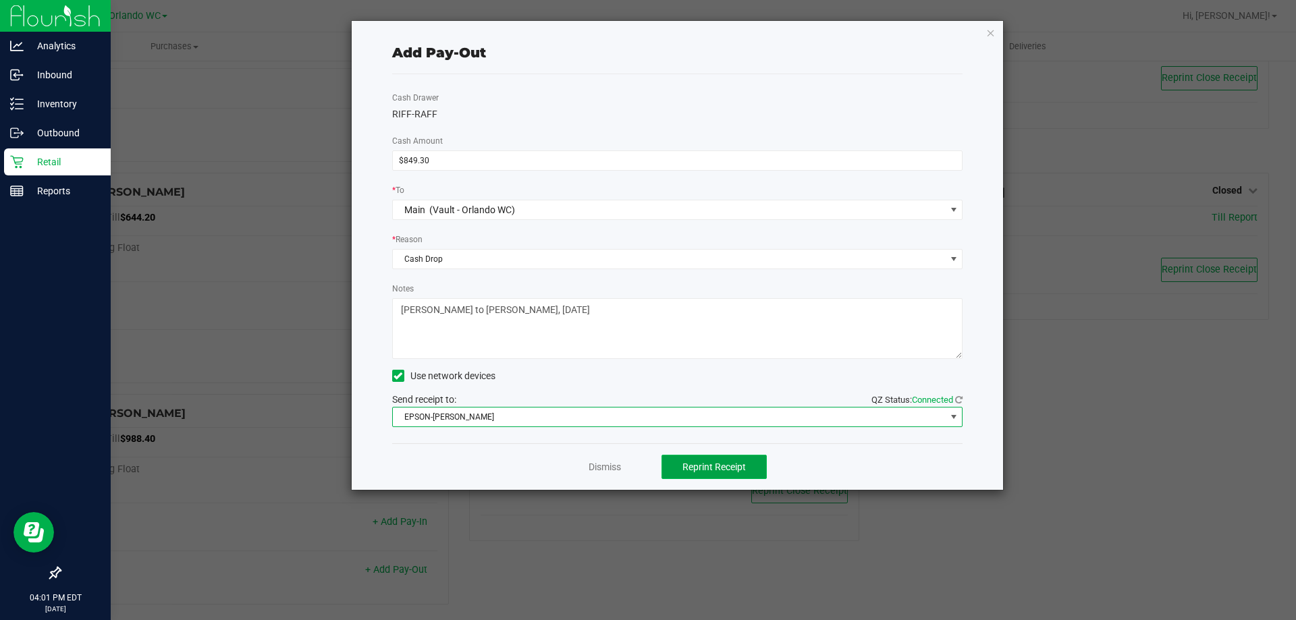
click at [692, 472] on span "Reprint Receipt" at bounding box center [713, 467] width 63 height 11
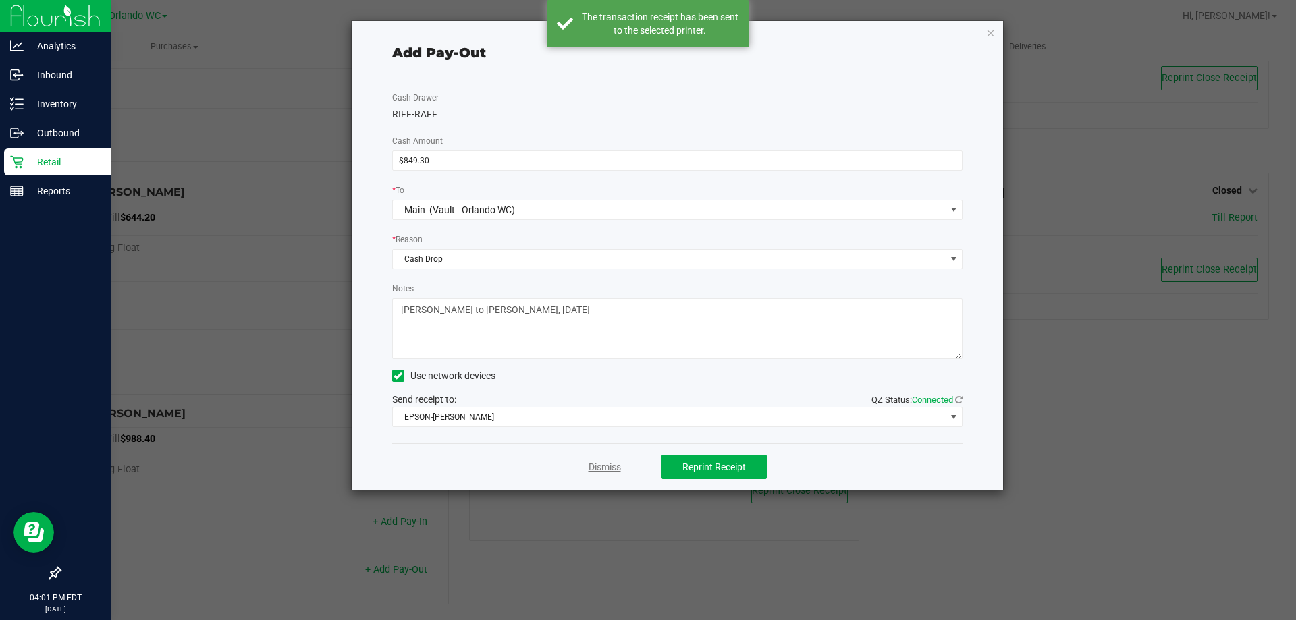
click at [593, 468] on link "Dismiss" at bounding box center [604, 467] width 32 height 14
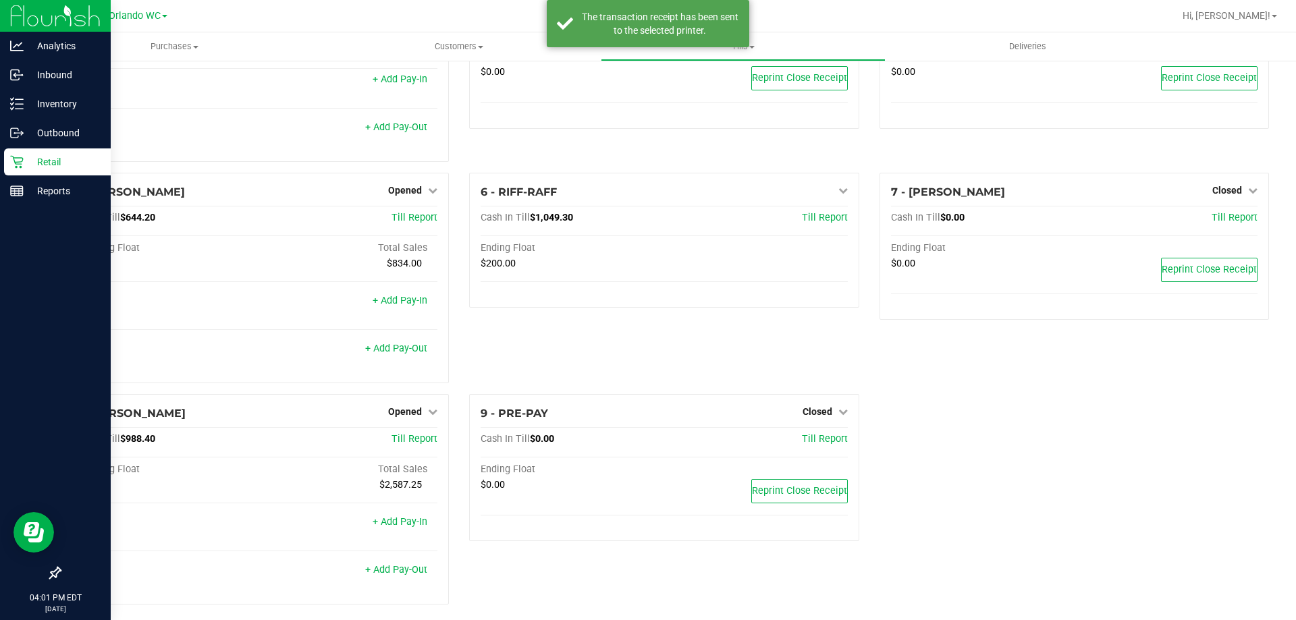
click at [616, 367] on div "6 - RIFF-RAFF Close Till Cash In Till $1,049.30 Till Report Ending Float $200.00" at bounding box center [664, 283] width 410 height 221
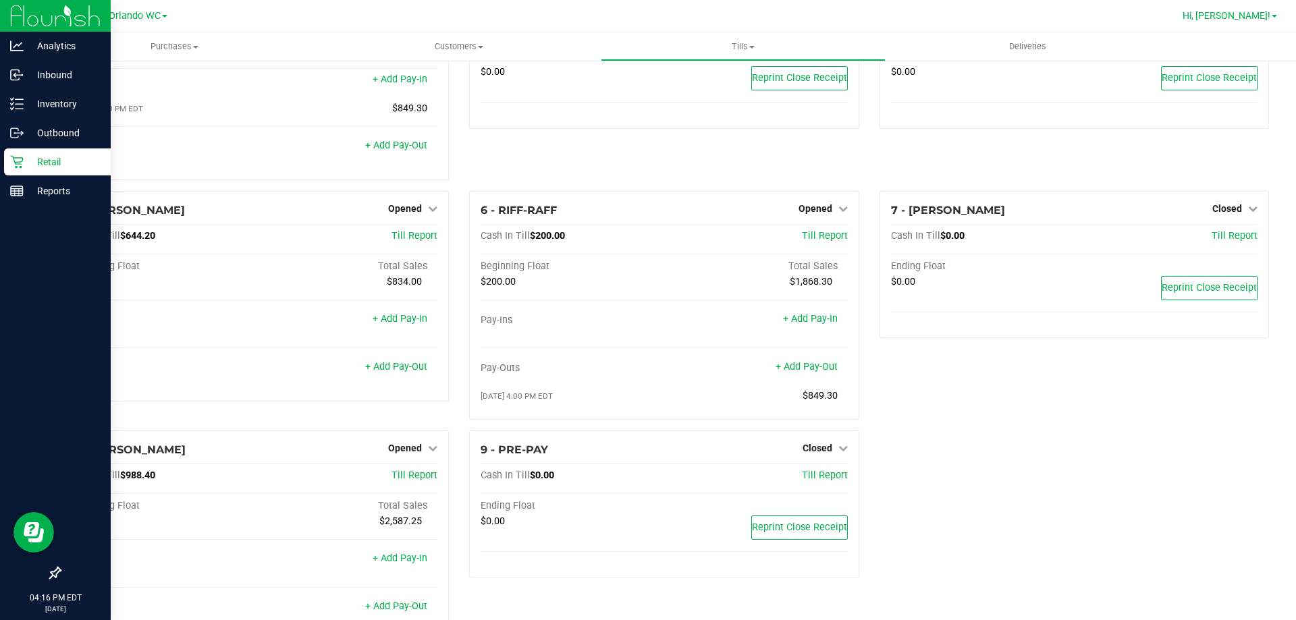
click at [1248, 16] on span "Hi, Rosa!" at bounding box center [1226, 15] width 88 height 11
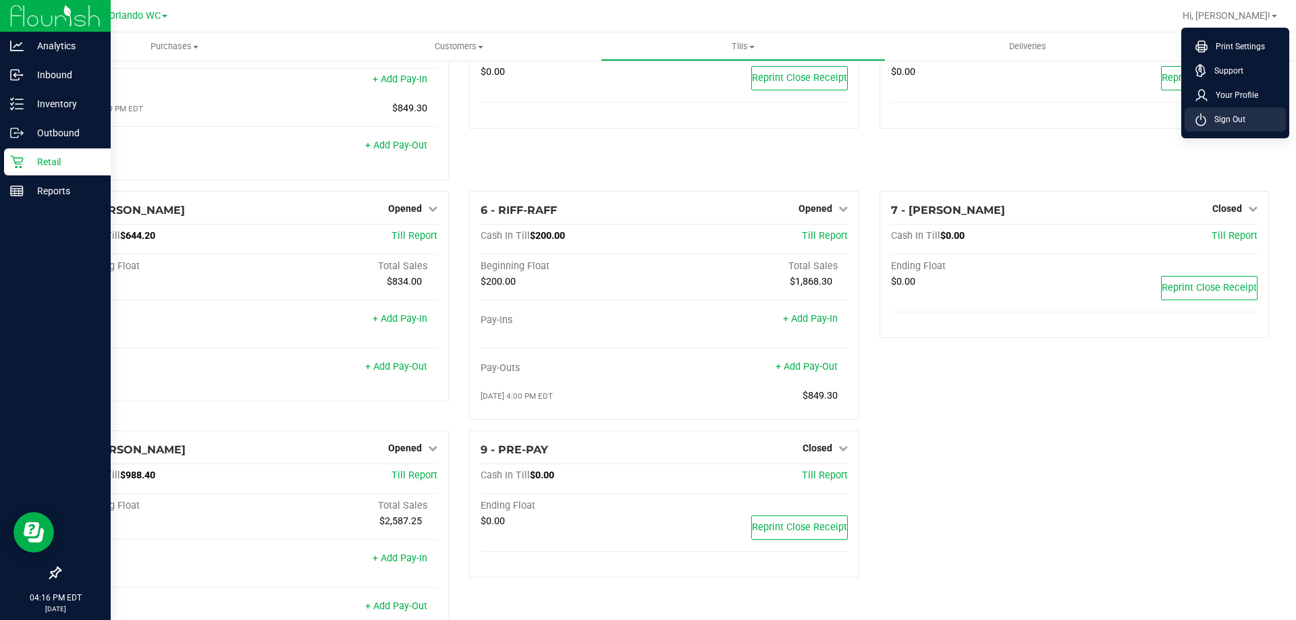
click at [1231, 128] on li "Sign Out" at bounding box center [1234, 119] width 101 height 24
